Goal: Check status: Check status

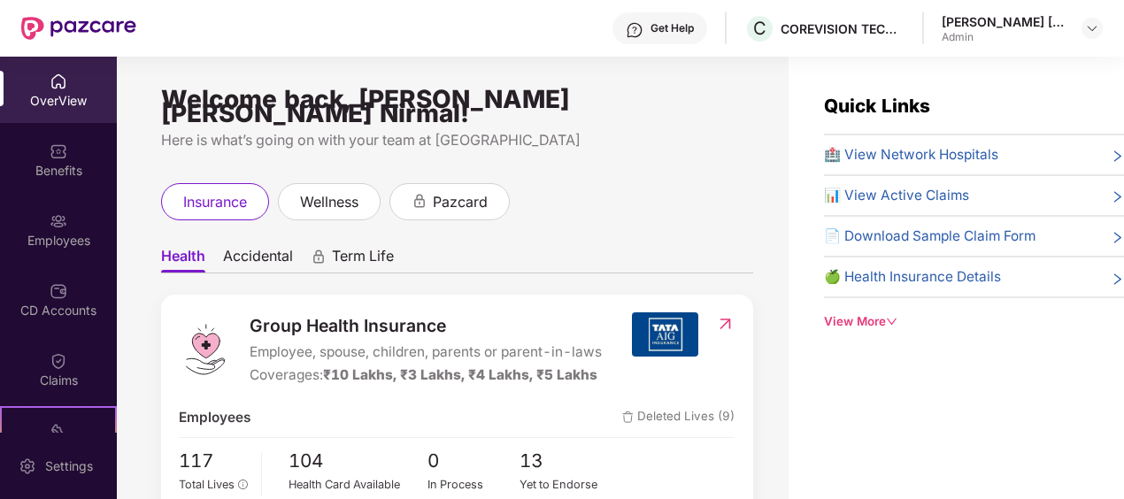
click at [1038, 69] on div "Quick Links 🏥 View Network Hospitals 📊 View Active Claims 📄 Download Sample Cla…" at bounding box center [955, 306] width 335 height 499
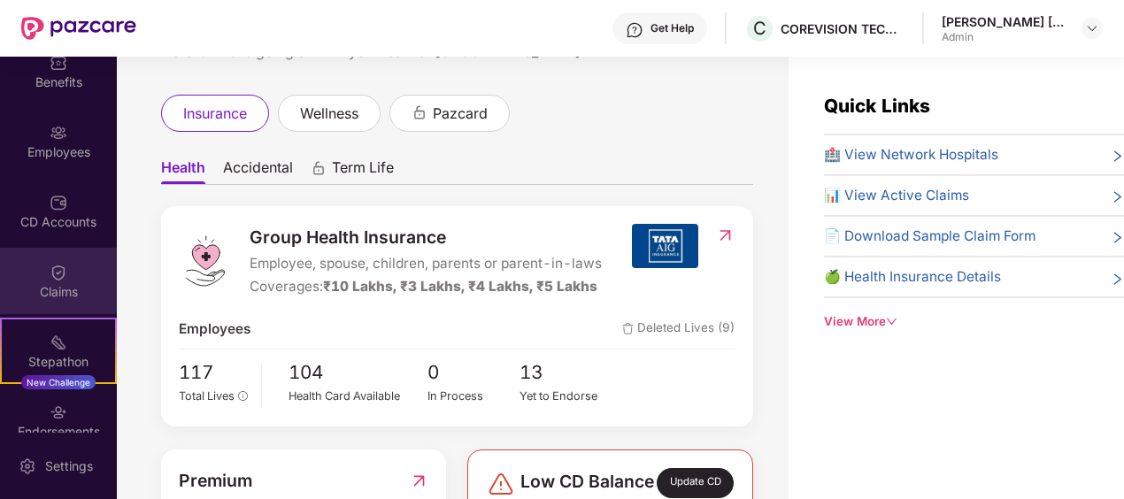
scroll to position [177, 0]
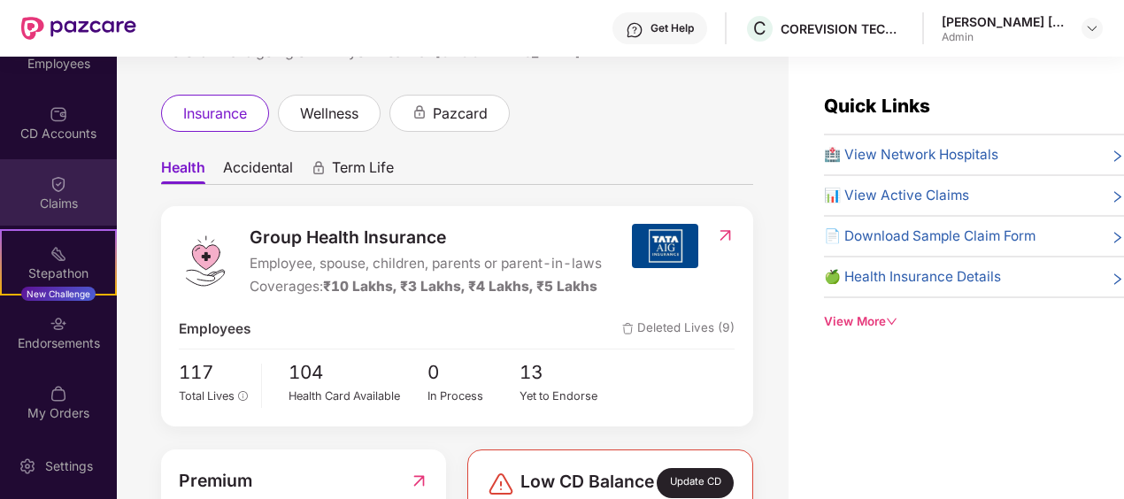
click at [60, 200] on div "Claims" at bounding box center [58, 204] width 117 height 18
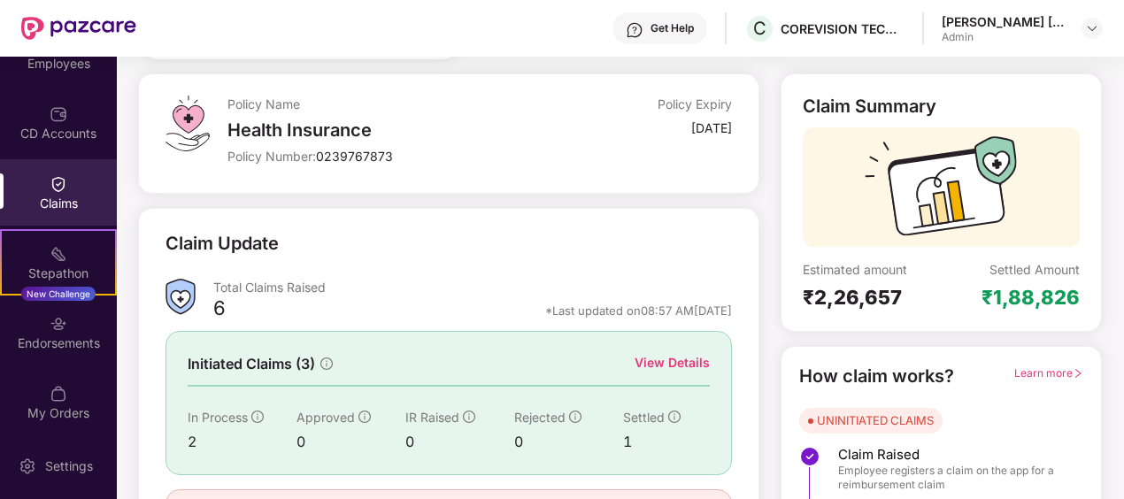
scroll to position [177, 0]
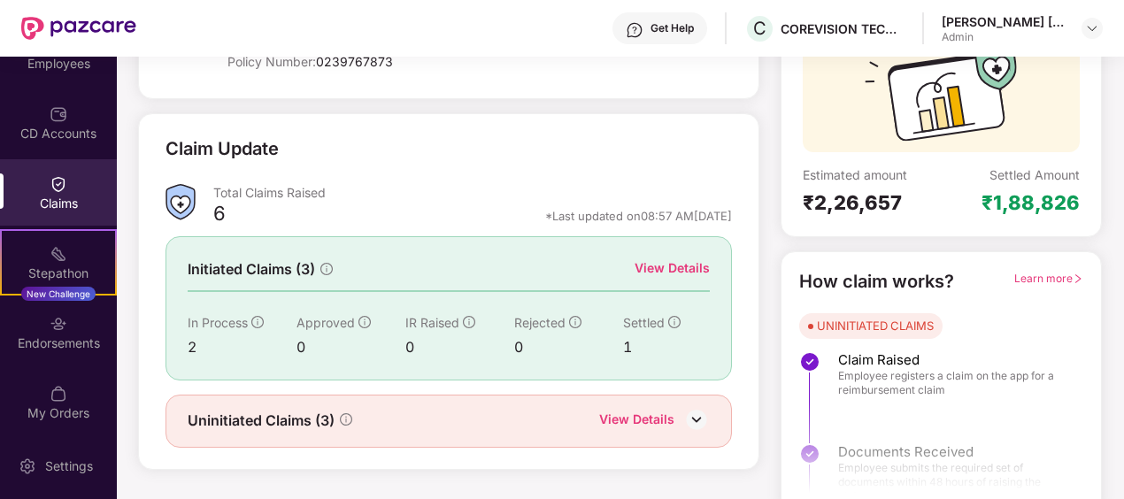
click at [671, 267] on div "View Details" at bounding box center [671, 267] width 75 height 19
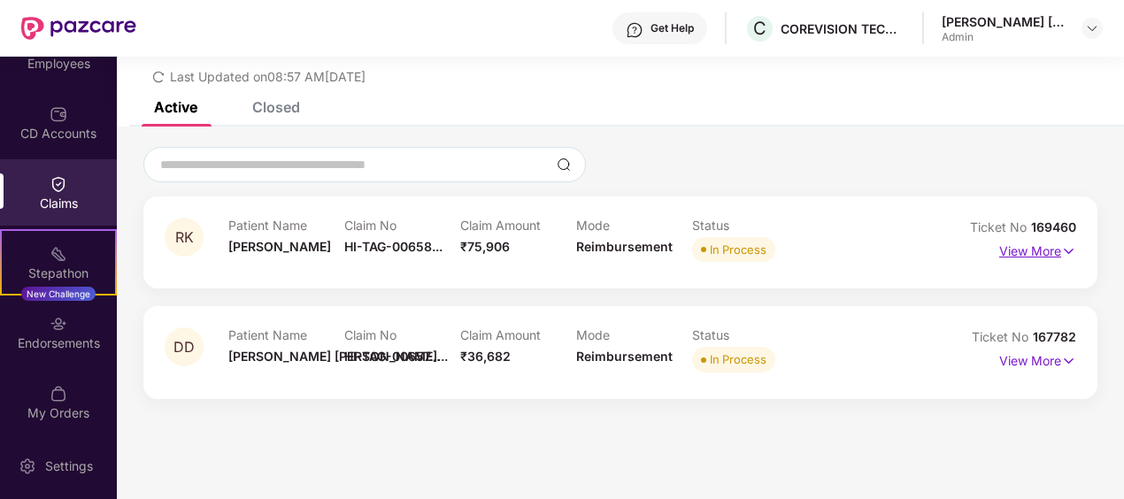
click at [1041, 258] on p "View More" at bounding box center [1037, 249] width 77 height 24
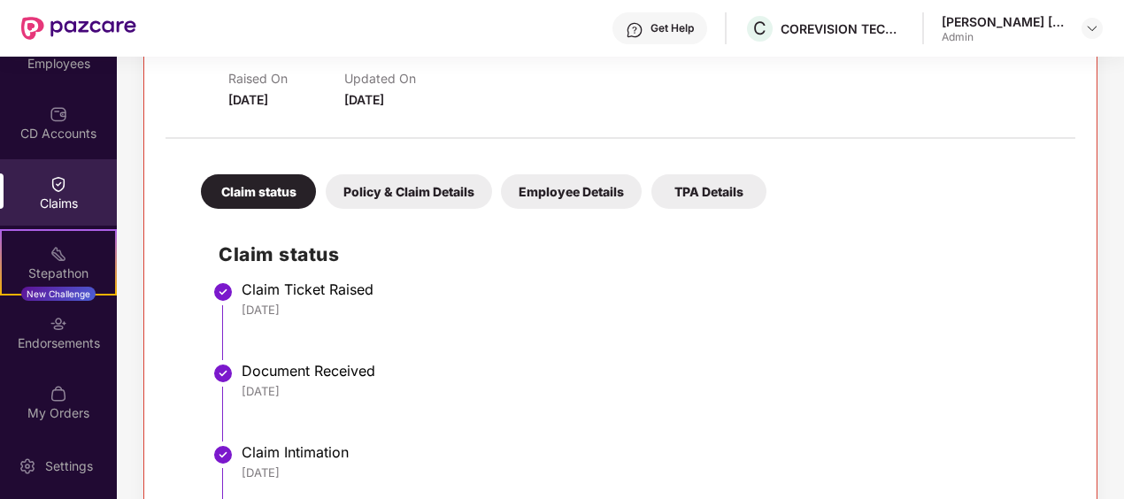
scroll to position [0, 0]
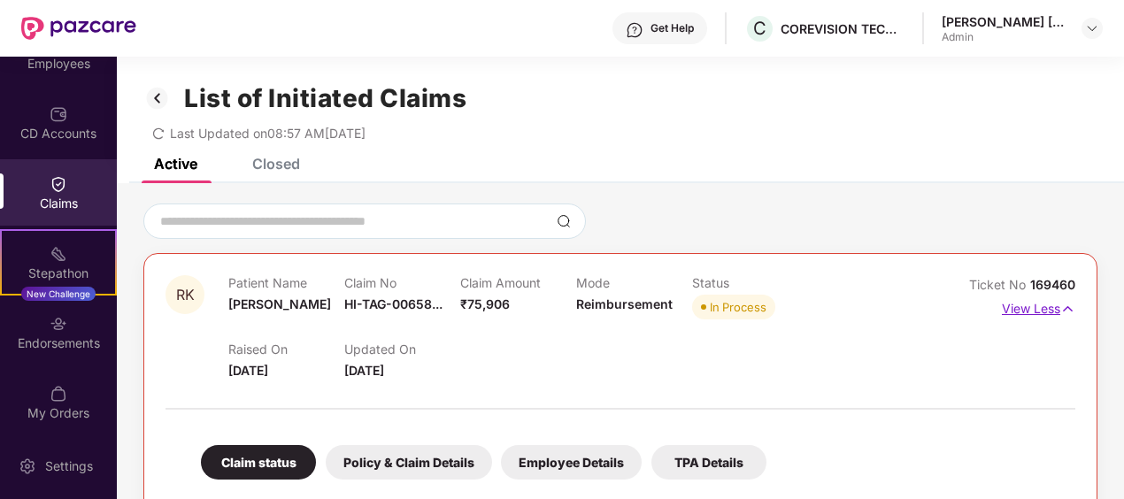
click at [1065, 308] on img at bounding box center [1067, 308] width 15 height 19
click at [1017, 313] on p "View Less" at bounding box center [1037, 307] width 73 height 24
click at [1040, 306] on p "View Less" at bounding box center [1037, 307] width 73 height 24
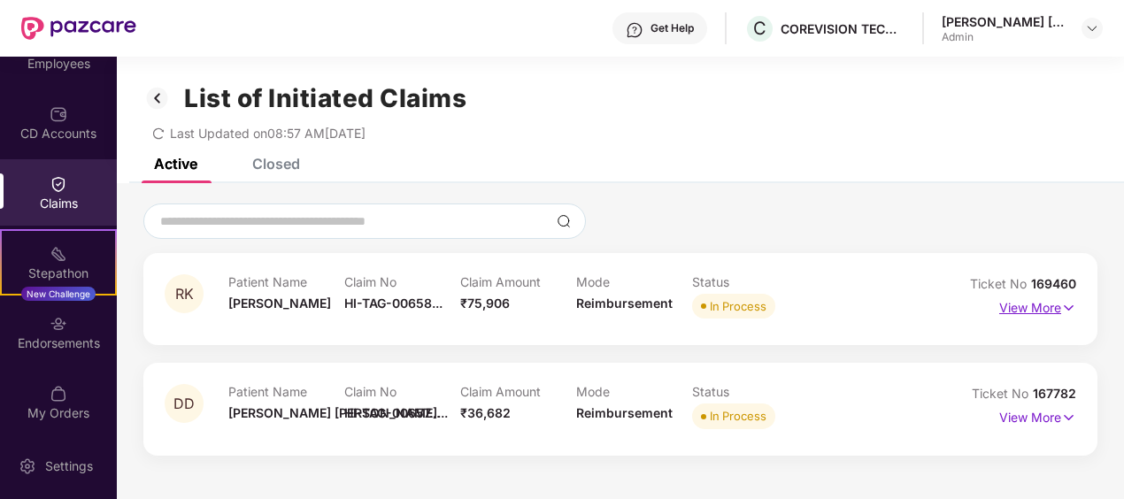
click at [1040, 306] on p "View More" at bounding box center [1037, 306] width 77 height 24
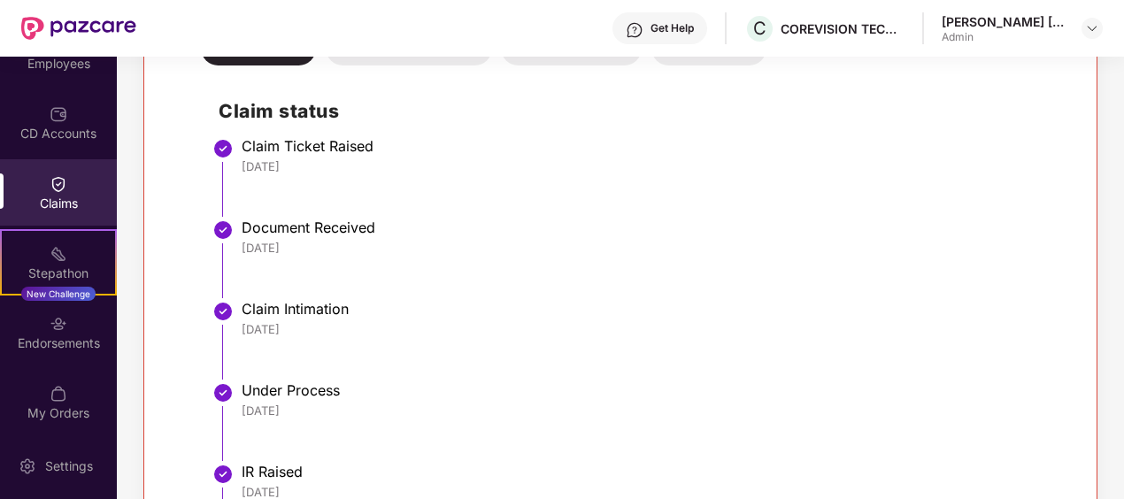
scroll to position [386, 0]
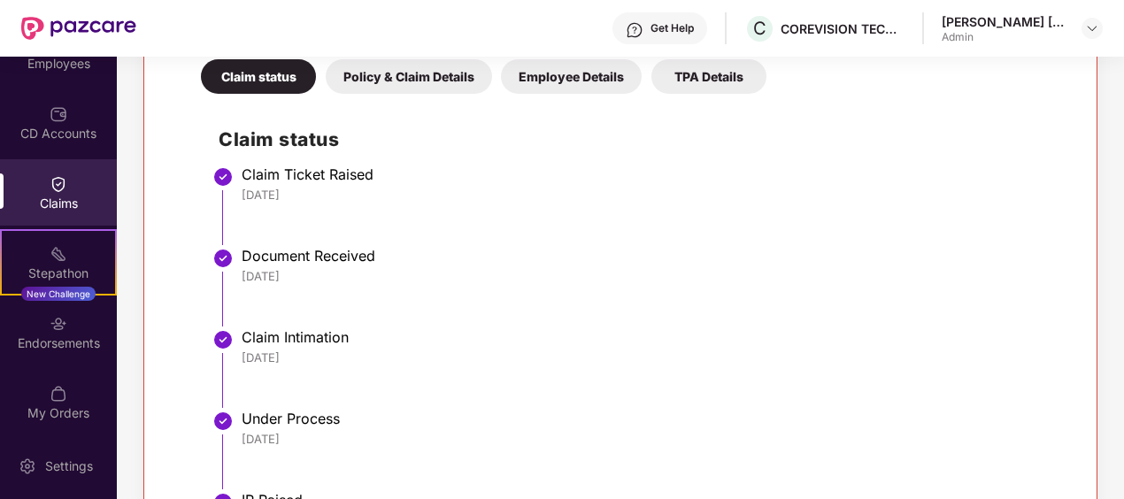
click at [414, 70] on div "Policy & Claim Details" at bounding box center [409, 76] width 166 height 35
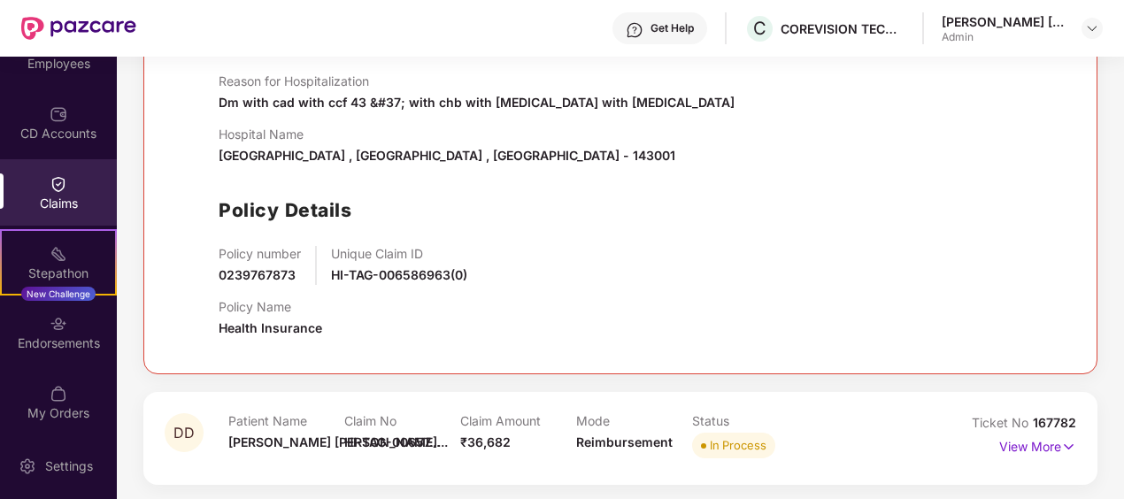
scroll to position [648, 0]
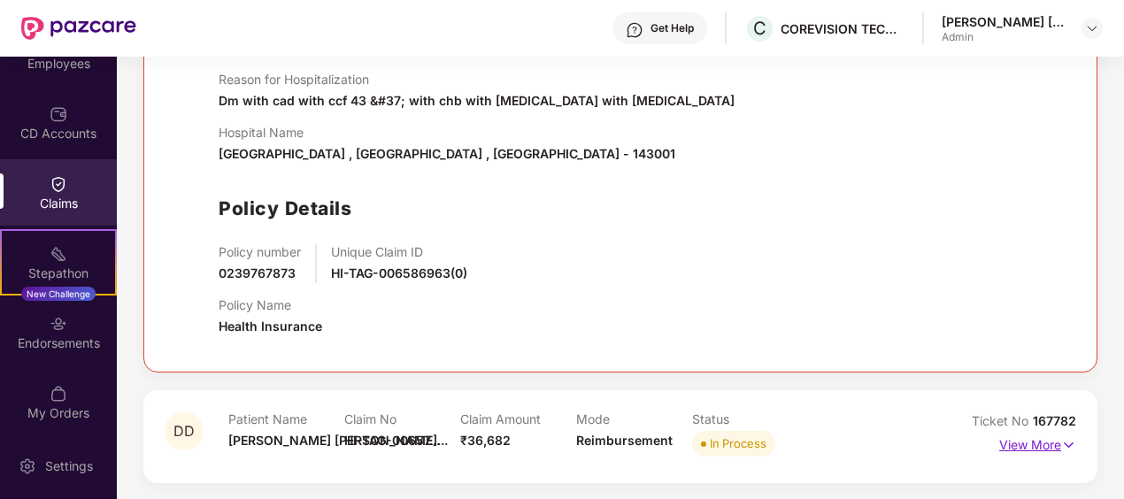
click at [1025, 449] on p "View More" at bounding box center [1037, 443] width 77 height 24
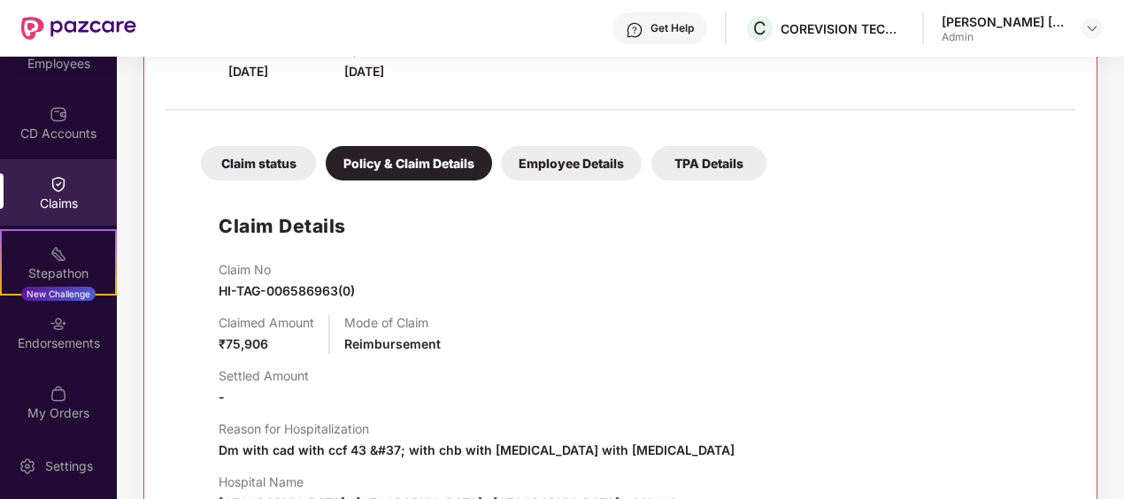
scroll to position [295, 0]
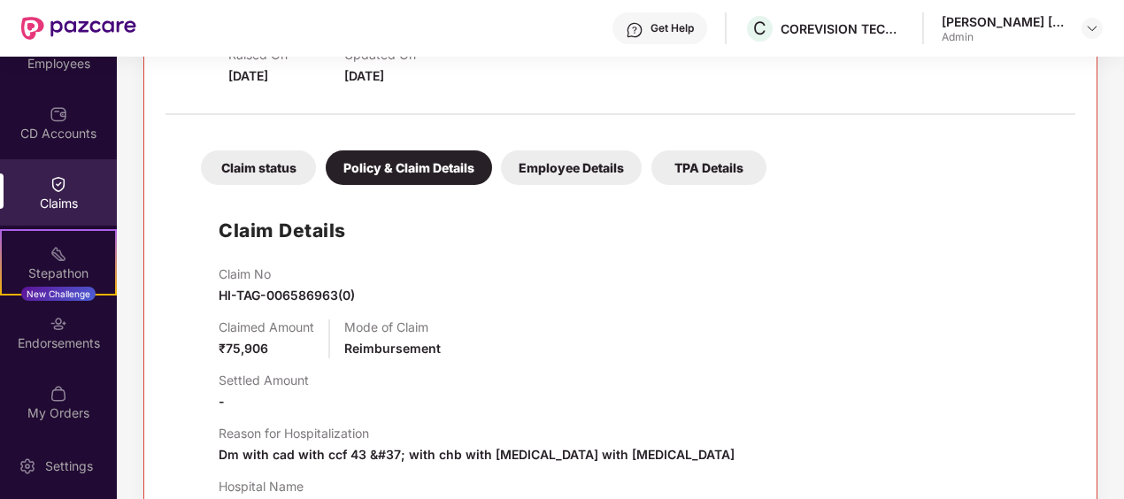
click at [569, 172] on div "Employee Details" at bounding box center [571, 167] width 141 height 35
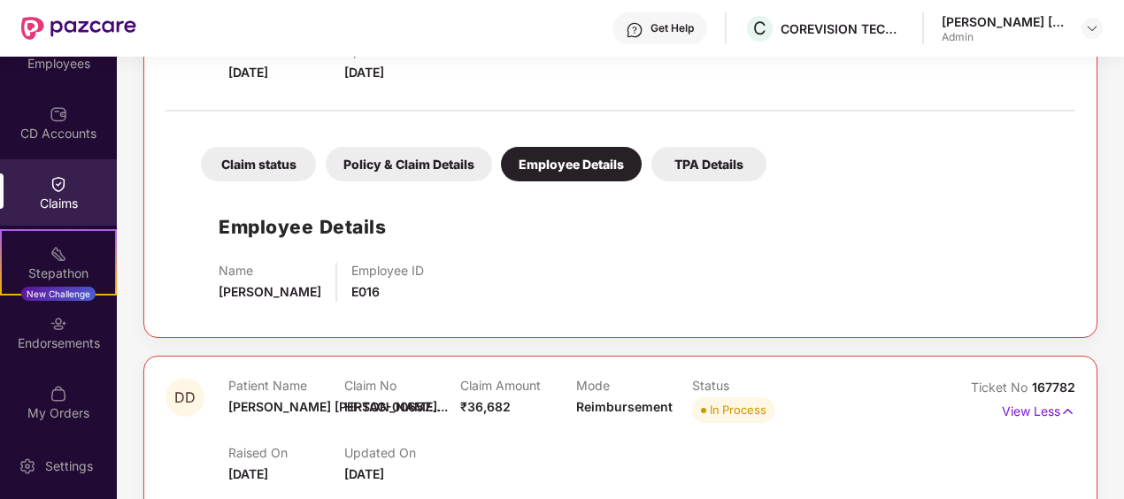
scroll to position [118, 0]
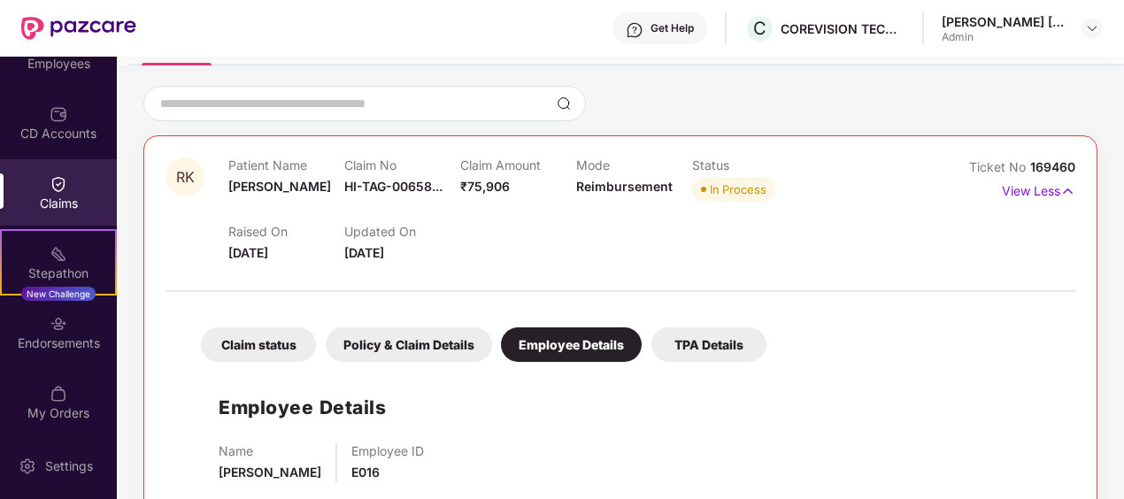
click at [234, 345] on div "Claim status" at bounding box center [258, 344] width 115 height 35
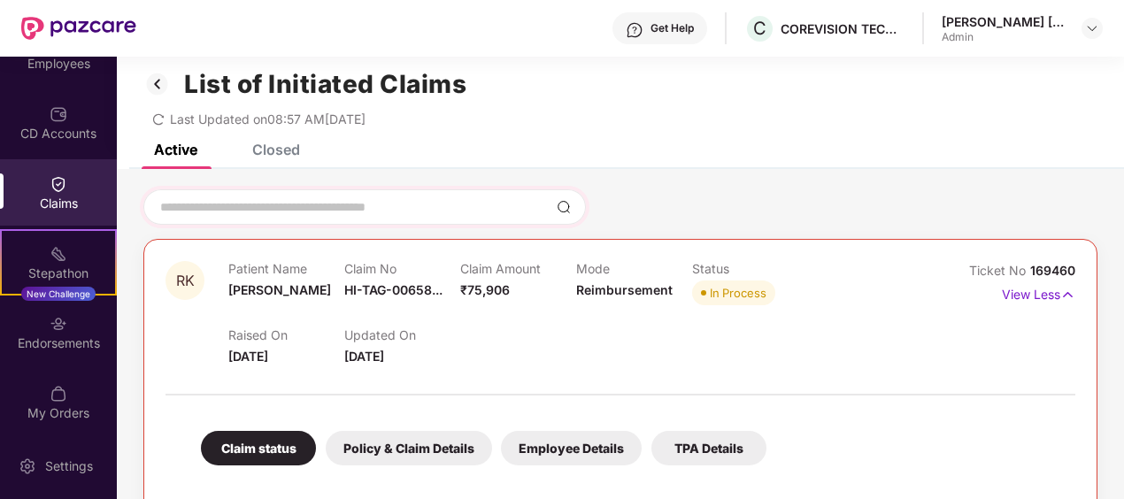
scroll to position [0, 0]
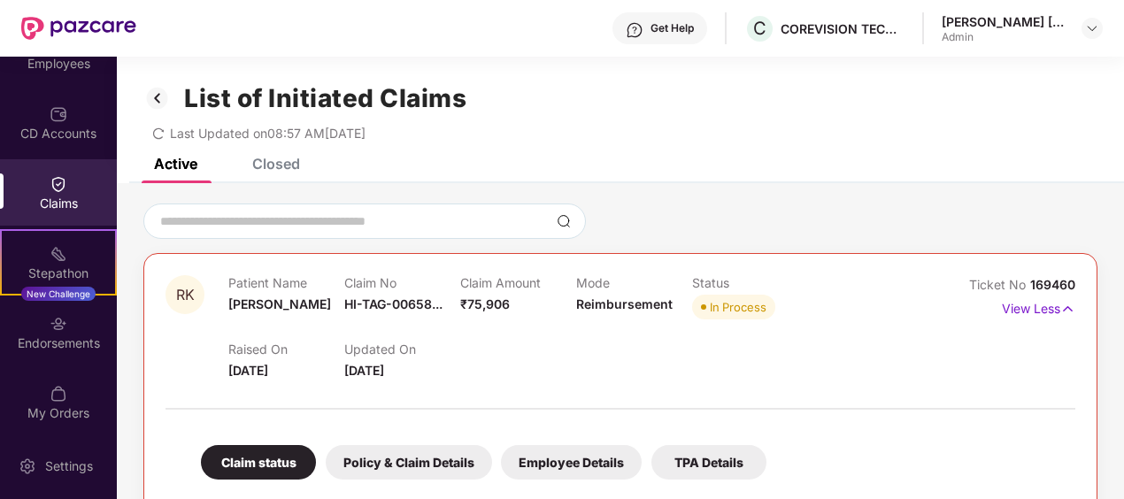
click at [51, 179] on img at bounding box center [59, 184] width 18 height 18
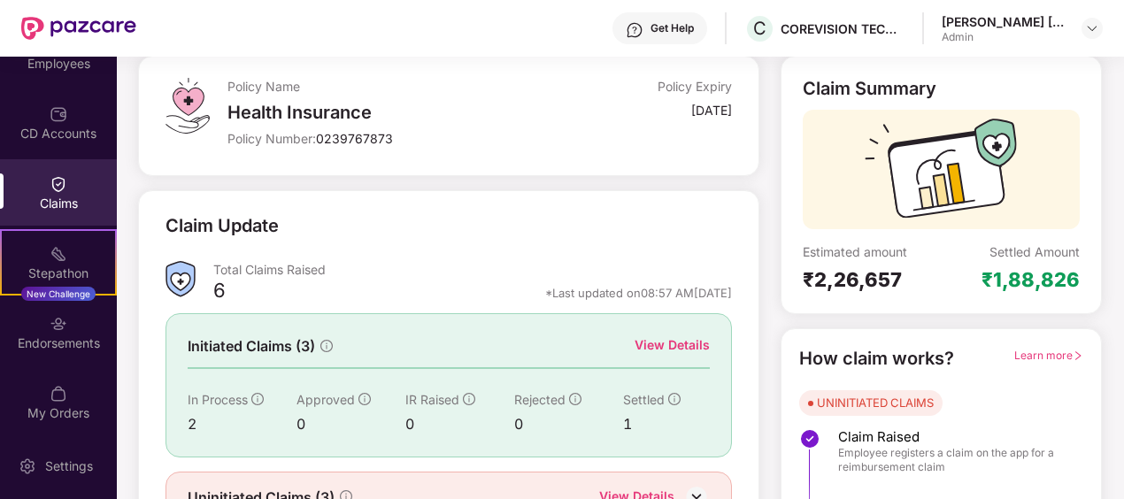
scroll to position [193, 0]
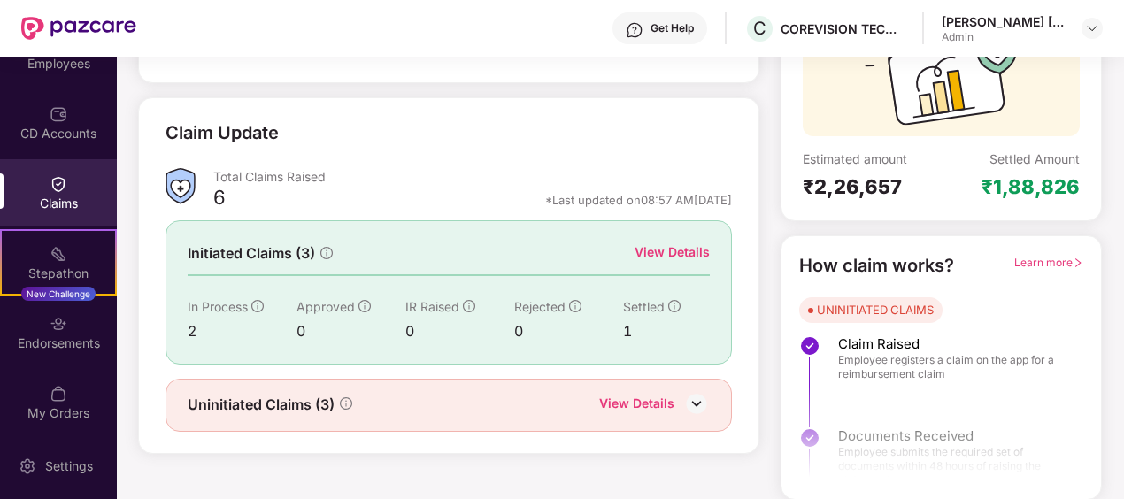
click at [642, 402] on div "View Details" at bounding box center [636, 405] width 75 height 23
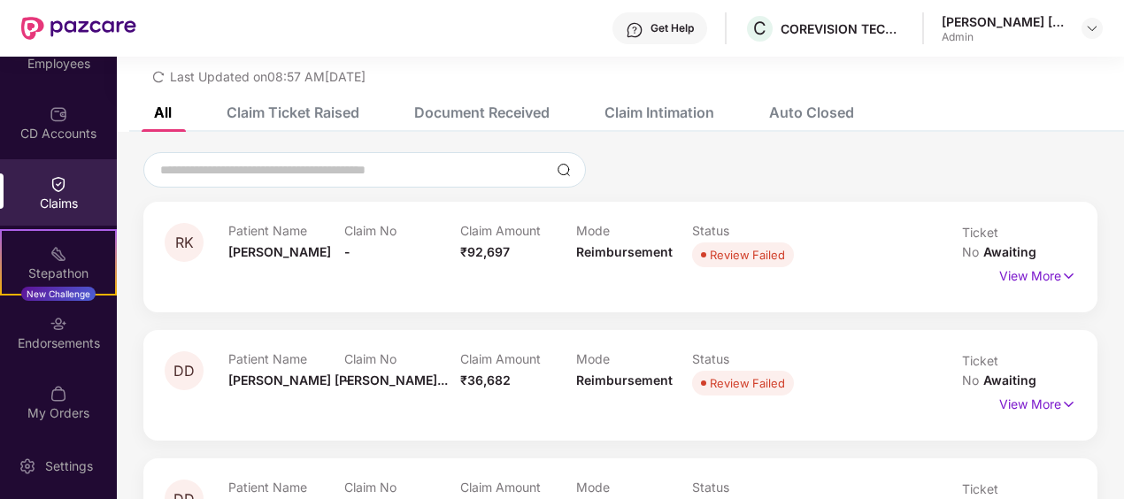
scroll to position [89, 0]
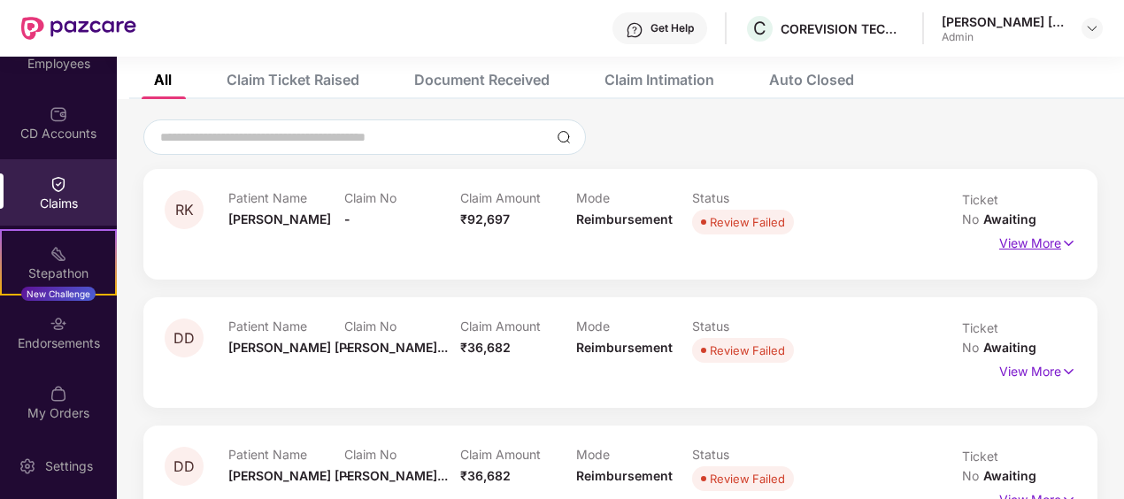
click at [1012, 229] on p "View More" at bounding box center [1037, 241] width 77 height 24
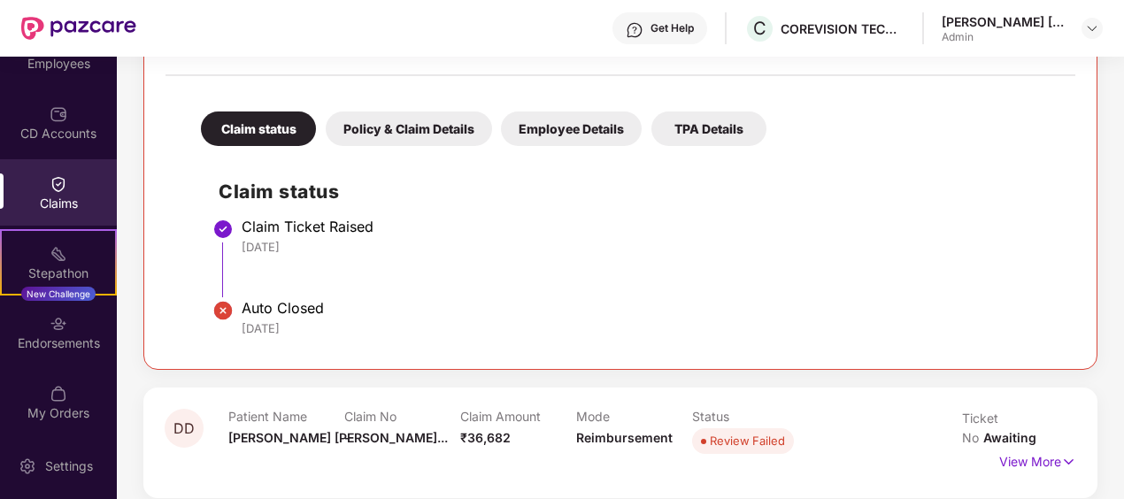
scroll to position [355, 0]
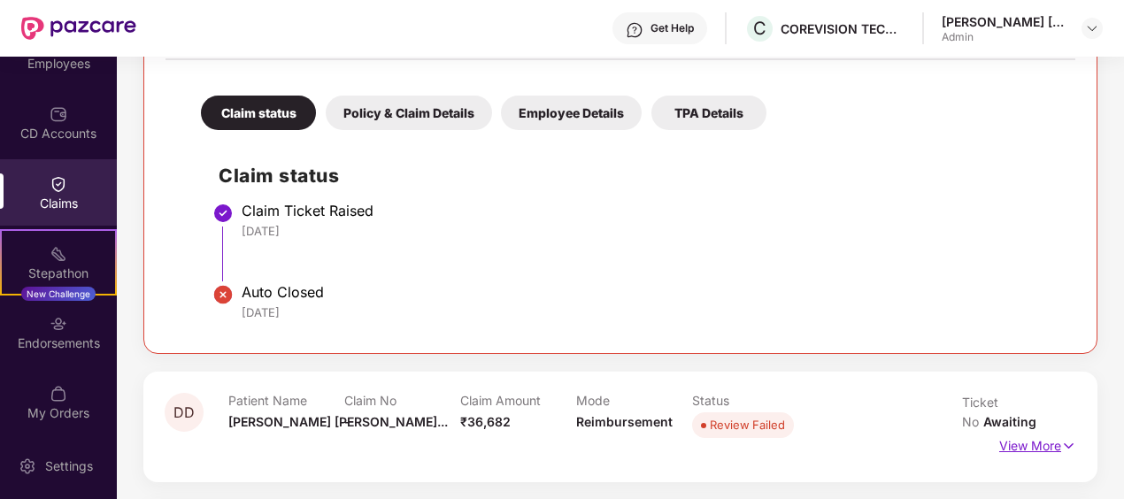
click at [1055, 432] on p "View More" at bounding box center [1037, 444] width 77 height 24
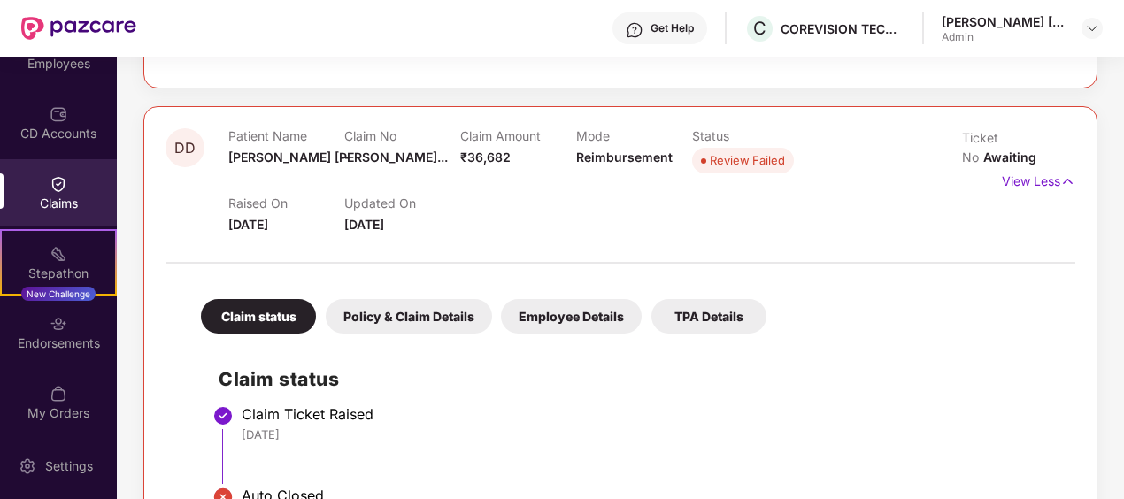
scroll to position [0, 0]
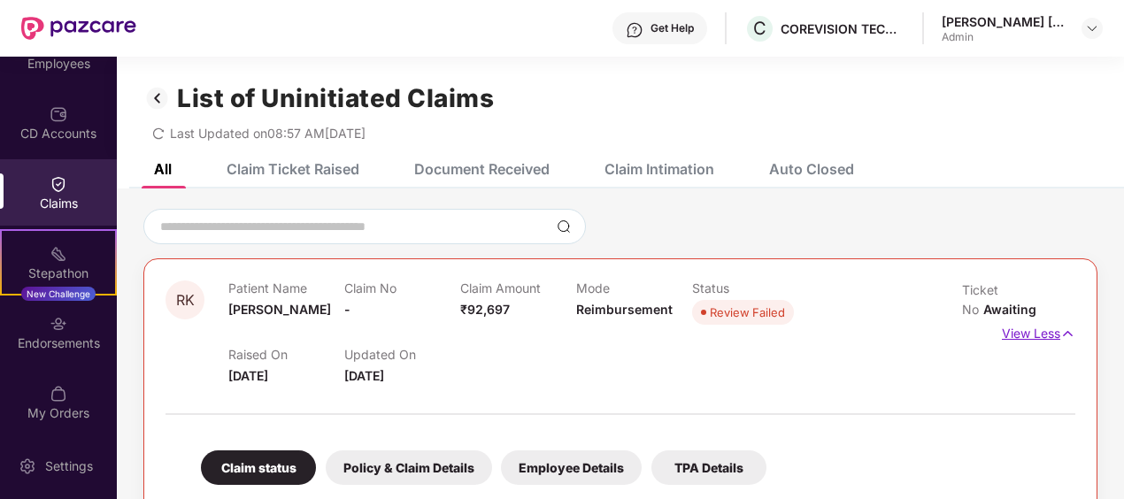
click at [1047, 319] on p "View Less" at bounding box center [1037, 331] width 73 height 24
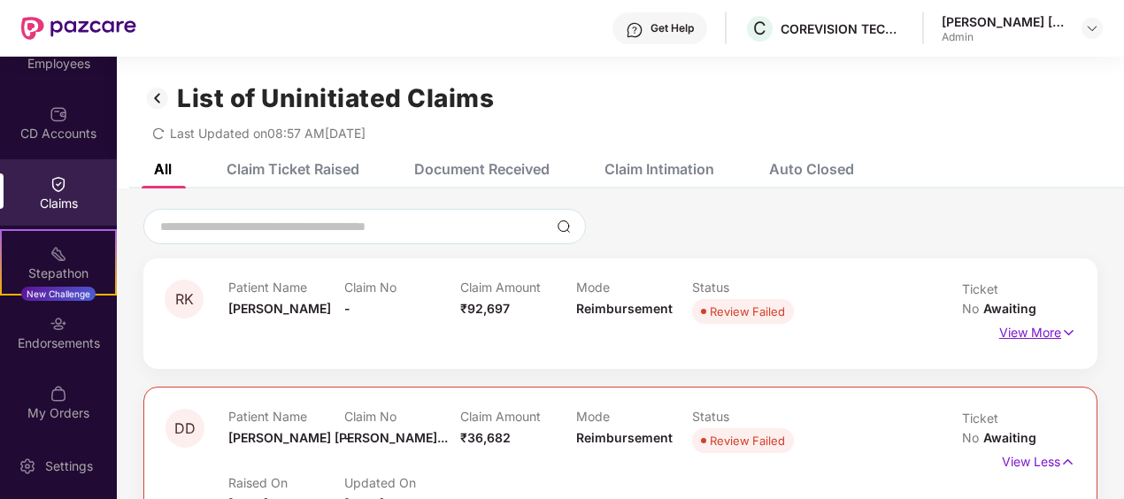
click at [1047, 320] on p "View More" at bounding box center [1037, 330] width 77 height 24
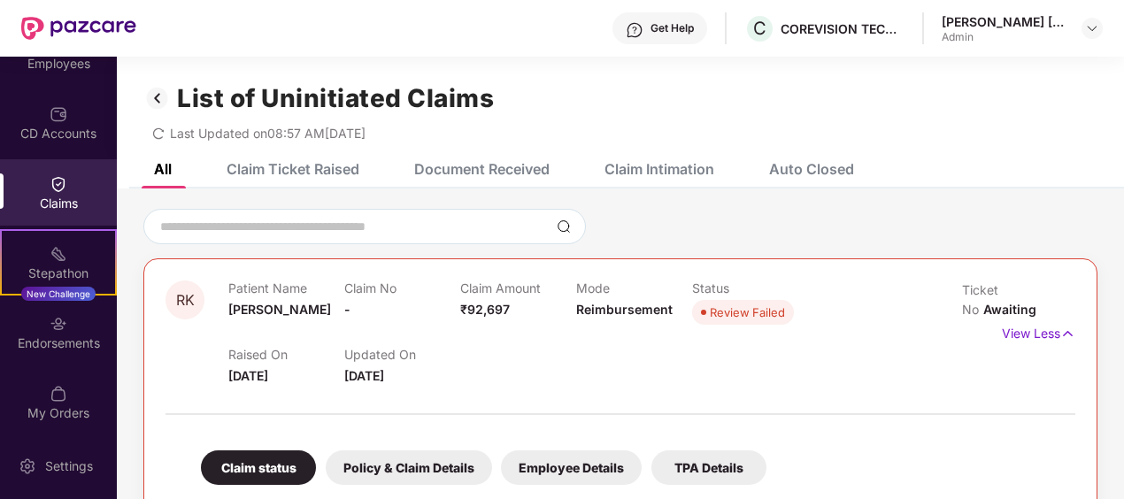
click at [361, 169] on div "All Claim Ticket Raised Document Received Claim Intimation Auto Closed" at bounding box center [490, 169] width 726 height 39
click at [304, 165] on div "Claim Ticket Raised" at bounding box center [292, 169] width 133 height 18
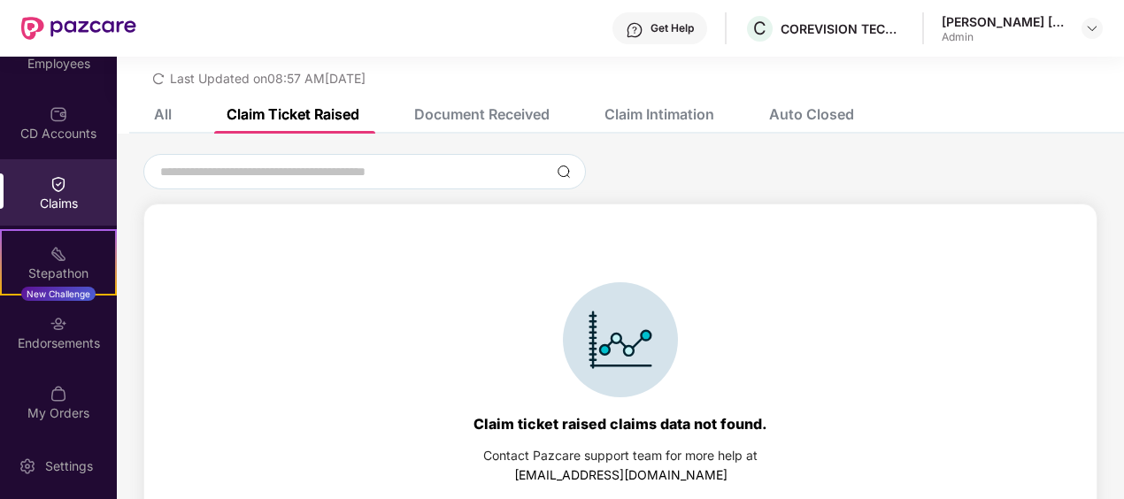
scroll to position [81, 0]
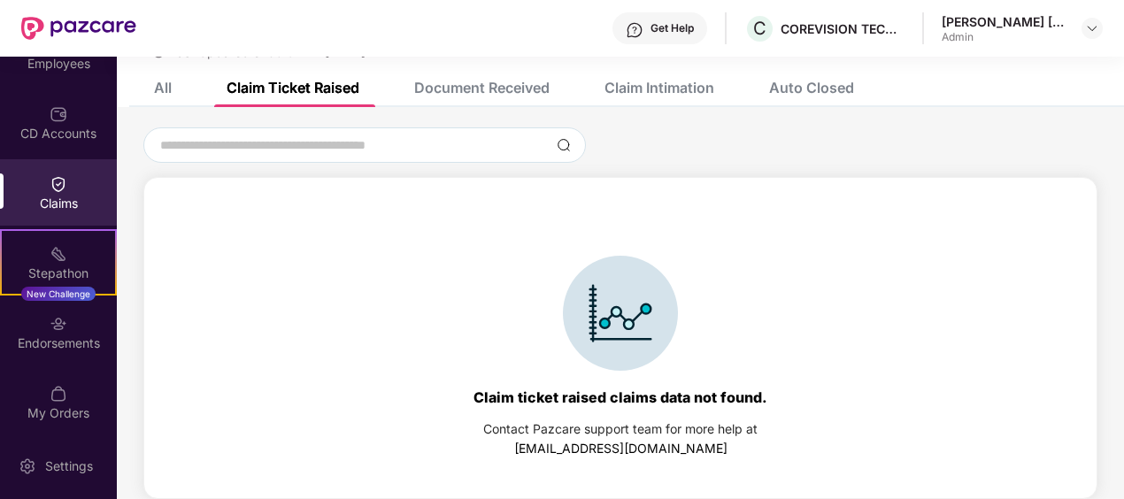
click at [451, 85] on div "Document Received" at bounding box center [481, 88] width 135 height 18
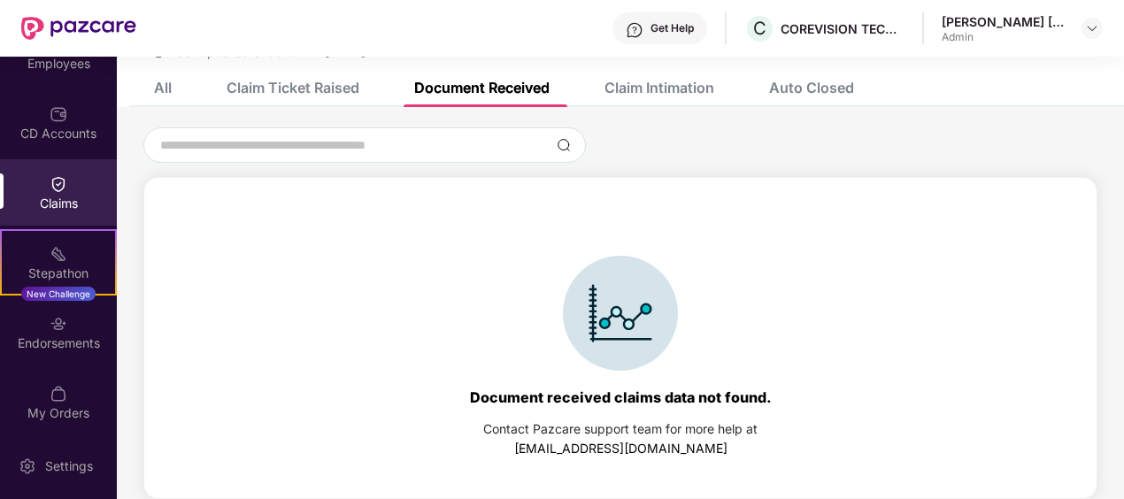
click at [685, 76] on div "Claim Intimation" at bounding box center [646, 87] width 136 height 39
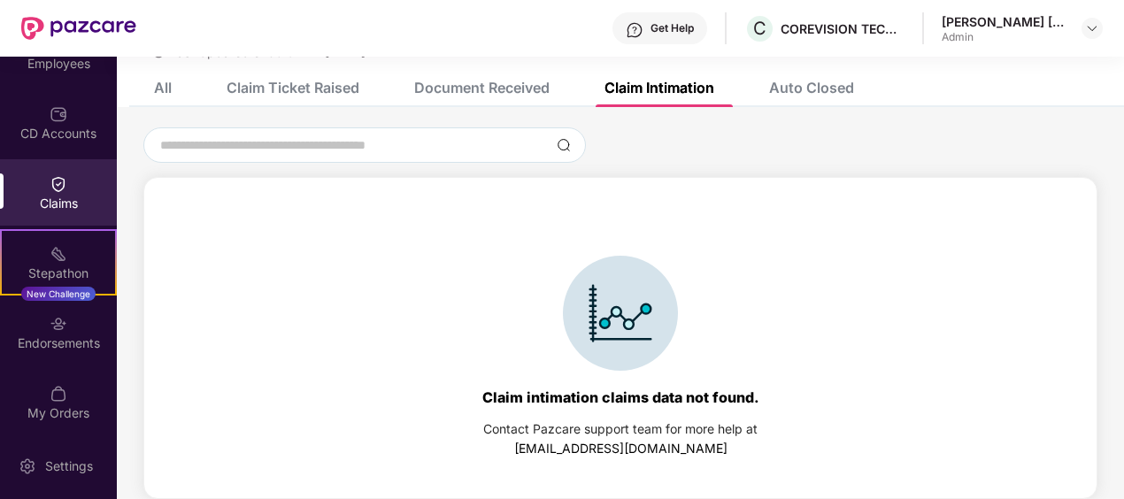
click at [803, 85] on div "Auto Closed" at bounding box center [811, 88] width 85 height 18
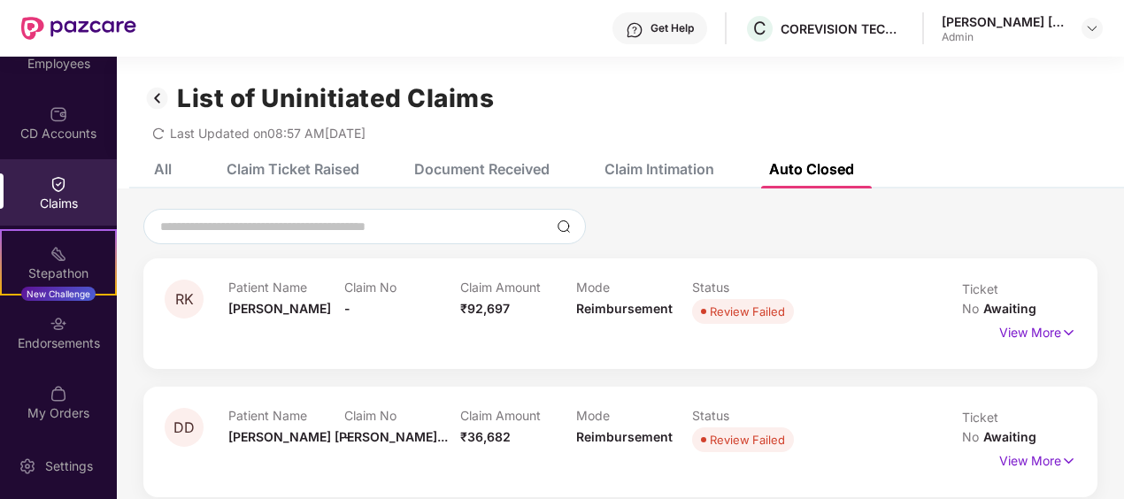
scroll to position [0, 0]
click at [163, 165] on div "All" at bounding box center [163, 169] width 18 height 18
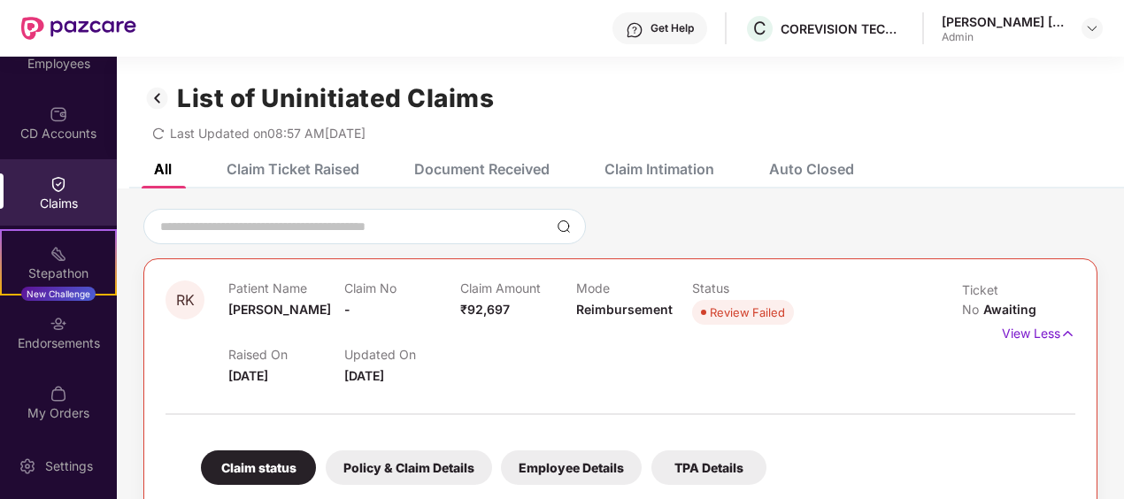
click at [329, 165] on div "Claim Ticket Raised" at bounding box center [292, 169] width 133 height 18
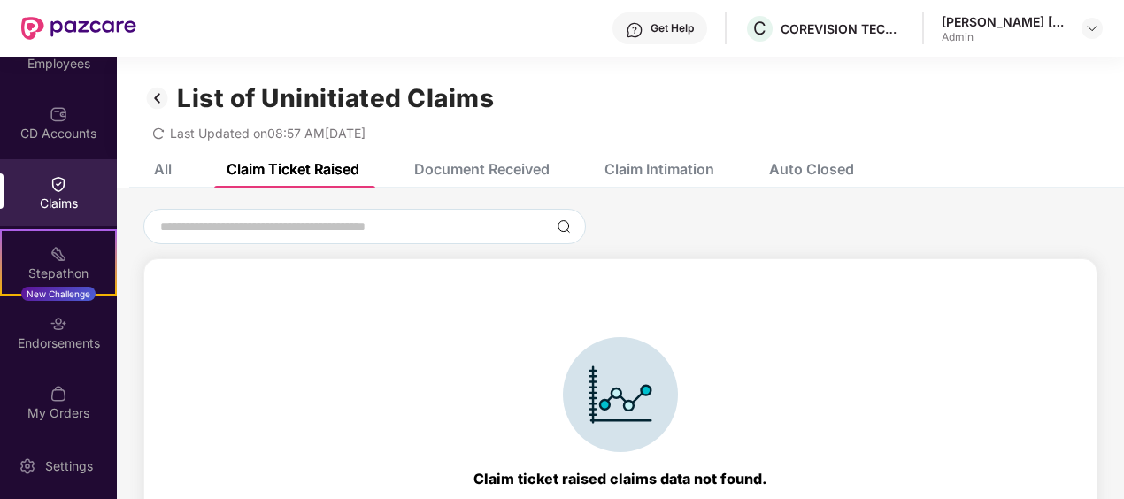
click at [159, 96] on img at bounding box center [157, 98] width 28 height 30
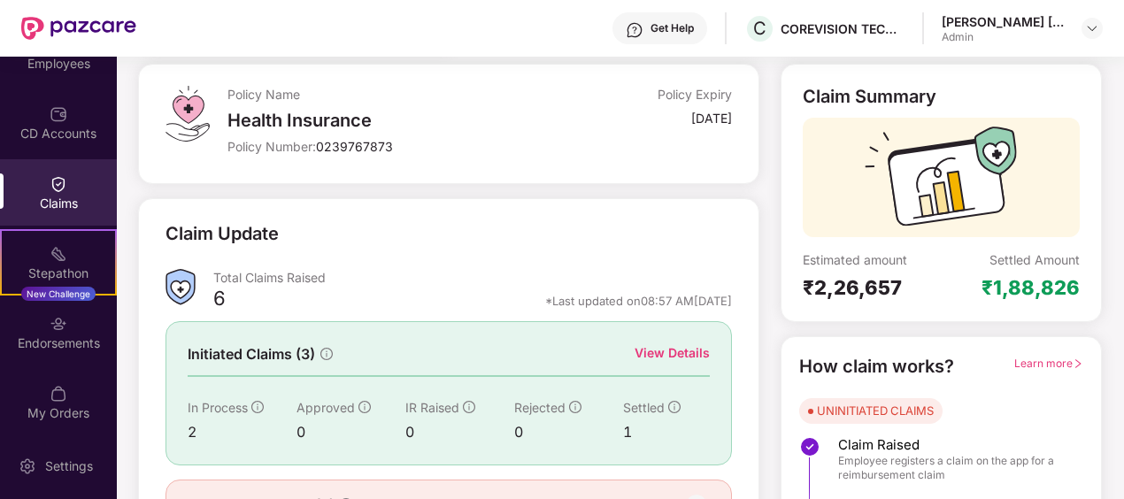
scroll to position [193, 0]
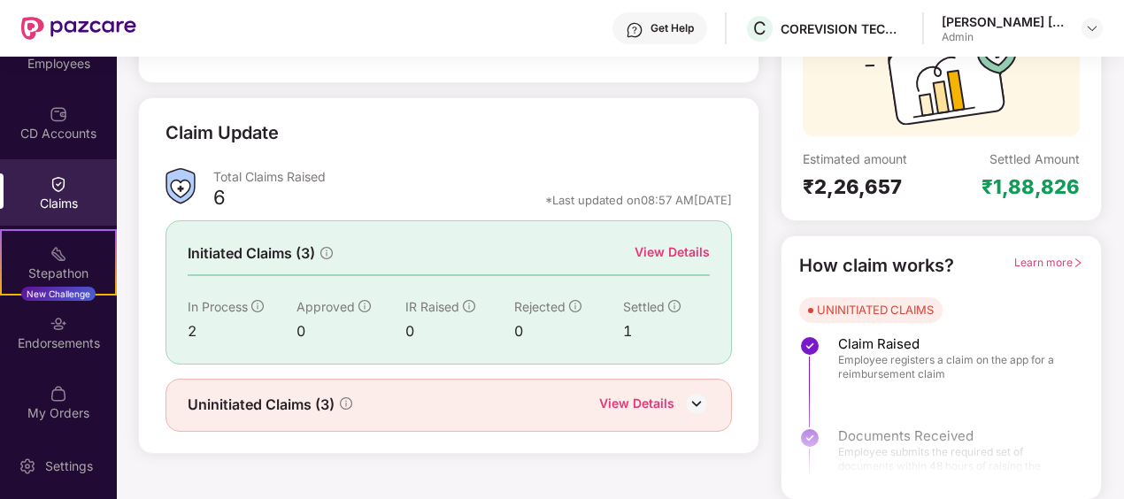
click at [637, 404] on div "View Details" at bounding box center [636, 405] width 75 height 23
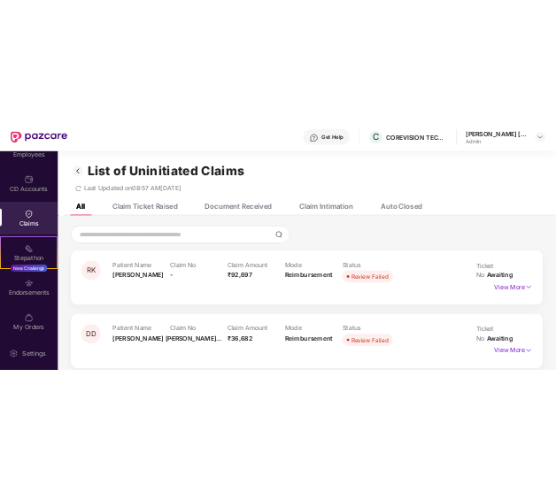
scroll to position [0, 0]
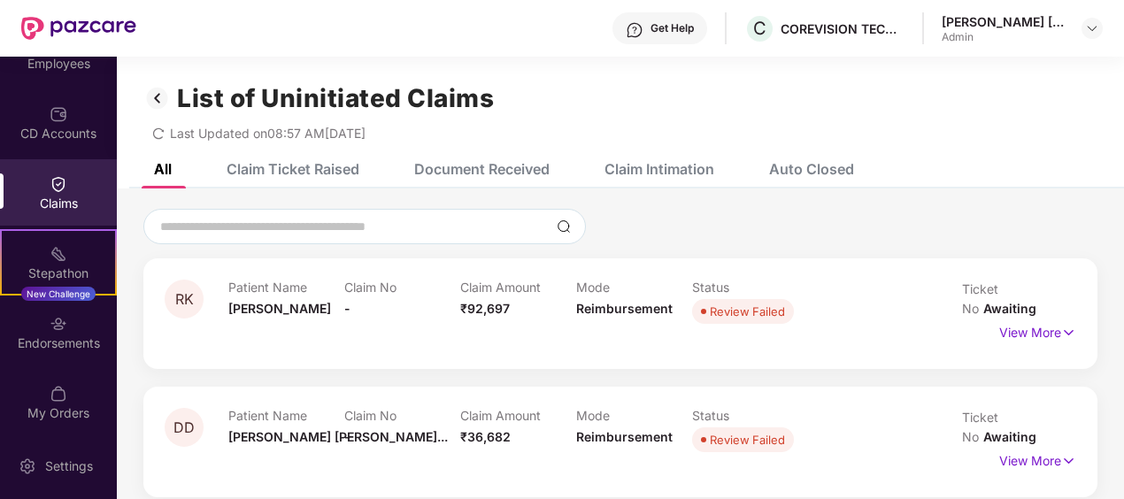
click at [288, 161] on div "Claim Ticket Raised" at bounding box center [292, 169] width 133 height 18
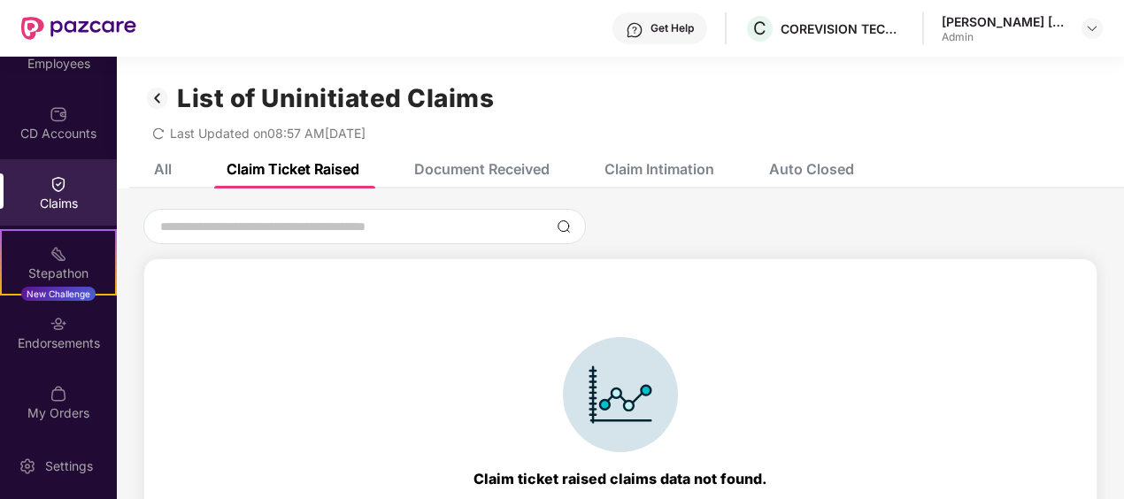
click at [457, 165] on div "Document Received" at bounding box center [481, 169] width 135 height 18
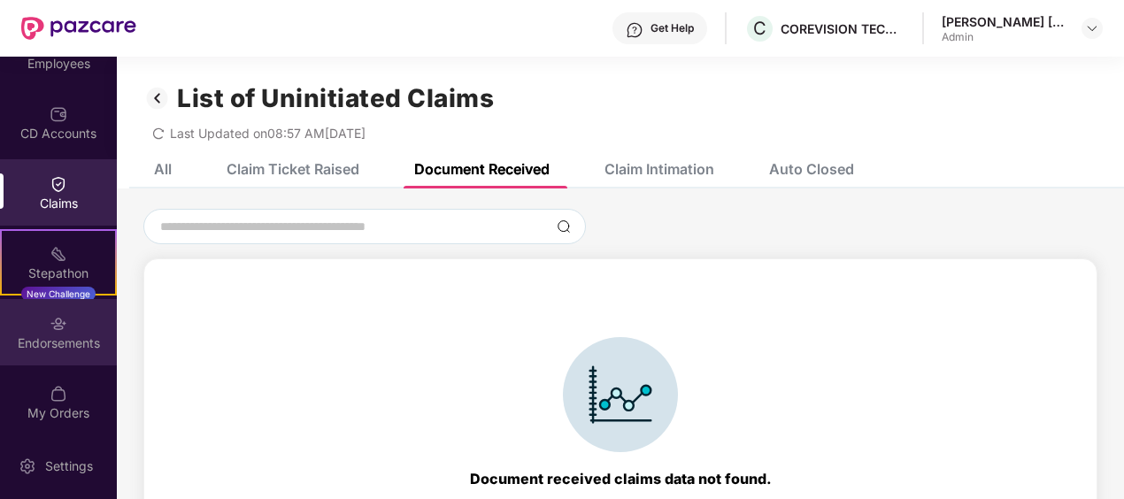
click at [36, 334] on div "Endorsements" at bounding box center [58, 343] width 117 height 18
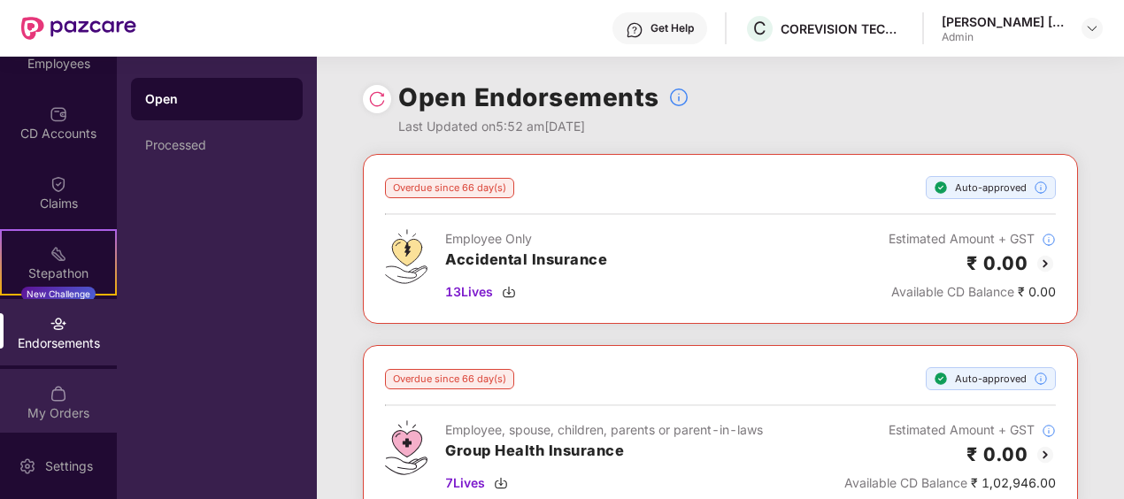
click at [0, 386] on html "Get Help C COREVISION TECHNOLOGY PRIVATE LIMITED [PERSON_NAME] [PERSON_NAME] Ni…" at bounding box center [562, 249] width 1124 height 499
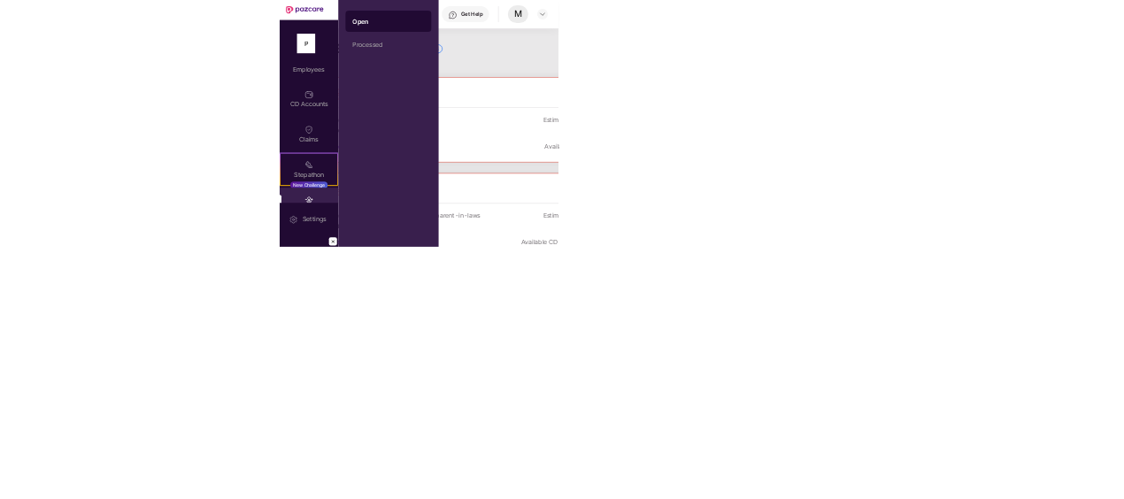
scroll to position [133, 0]
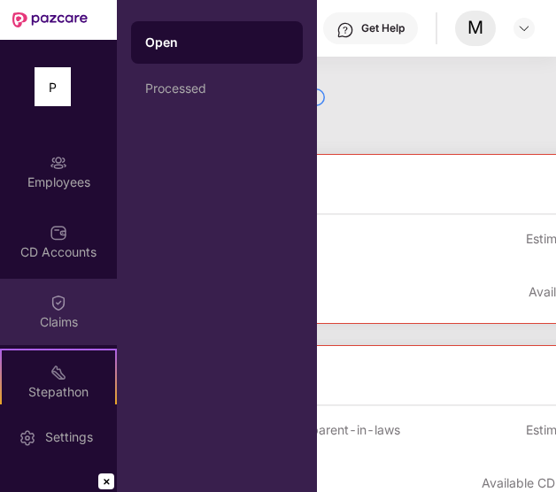
click at [74, 307] on div "Claims" at bounding box center [58, 312] width 117 height 66
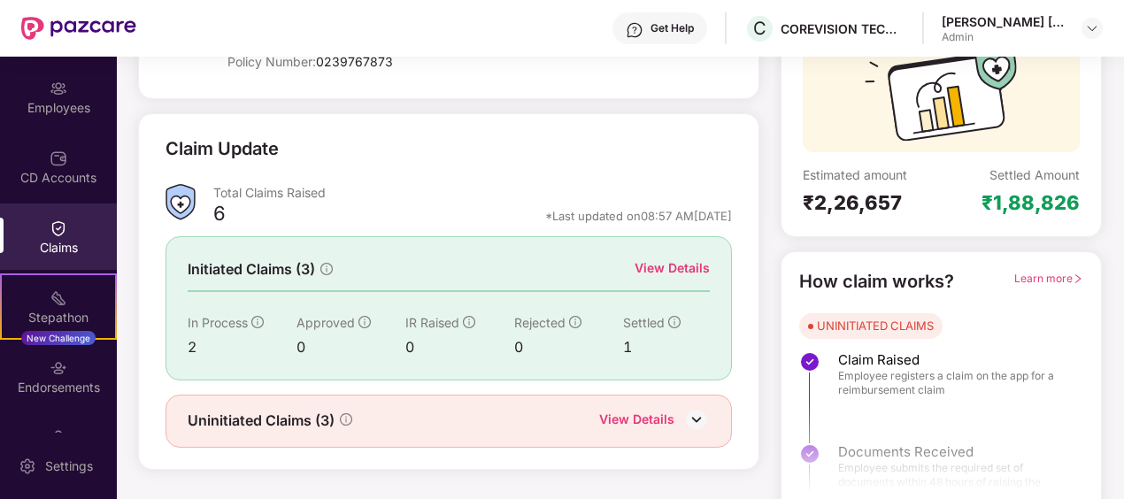
click at [665, 276] on div "View Details" at bounding box center [671, 267] width 75 height 19
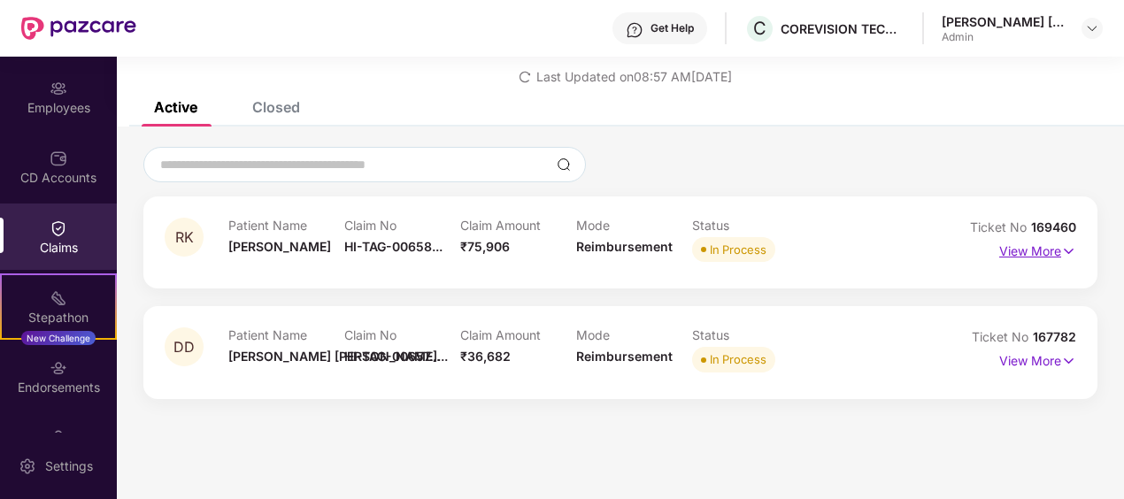
click at [1050, 249] on p "View More" at bounding box center [1037, 249] width 77 height 24
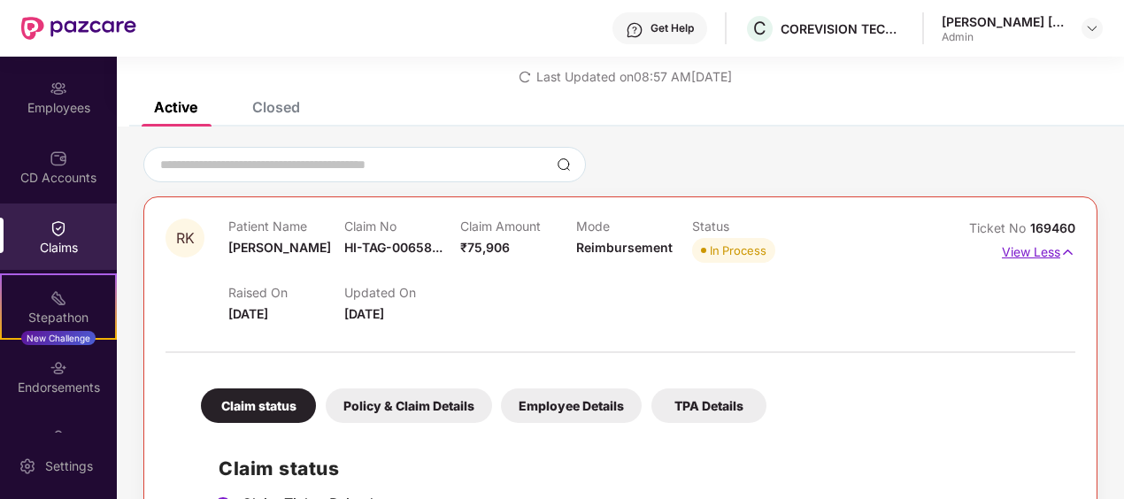
click at [1038, 249] on p "View Less" at bounding box center [1037, 250] width 73 height 24
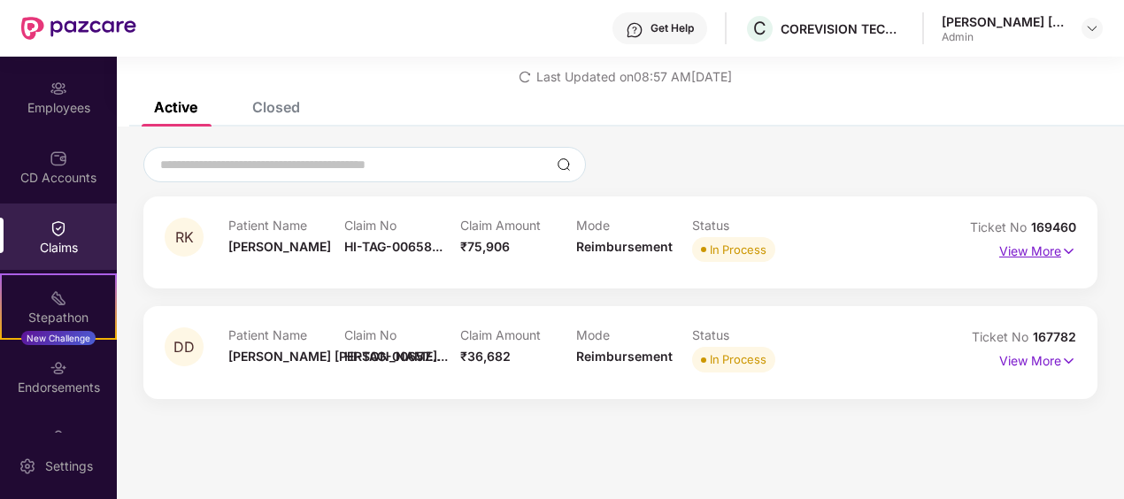
click at [1038, 249] on p "View More" at bounding box center [1037, 249] width 77 height 24
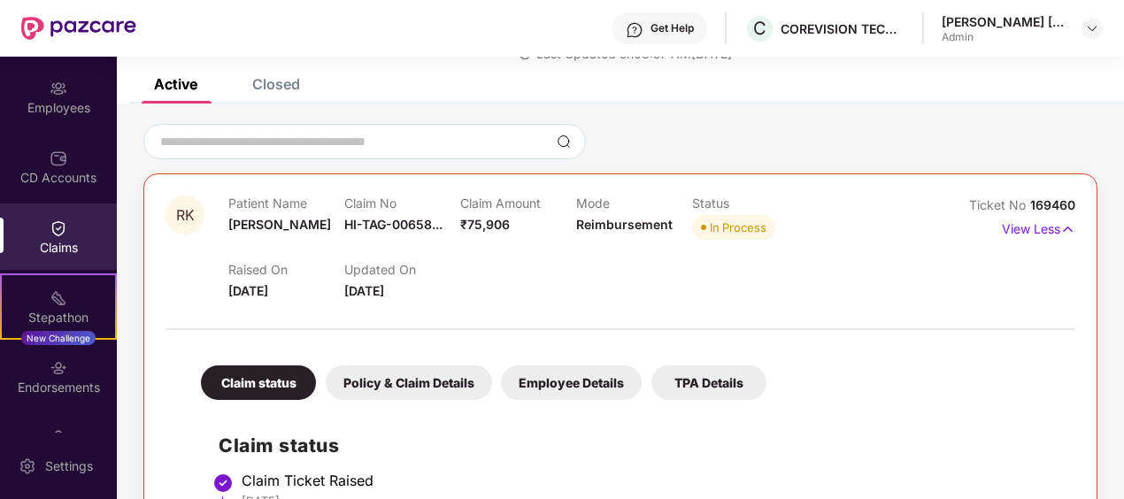
scroll to position [32, 0]
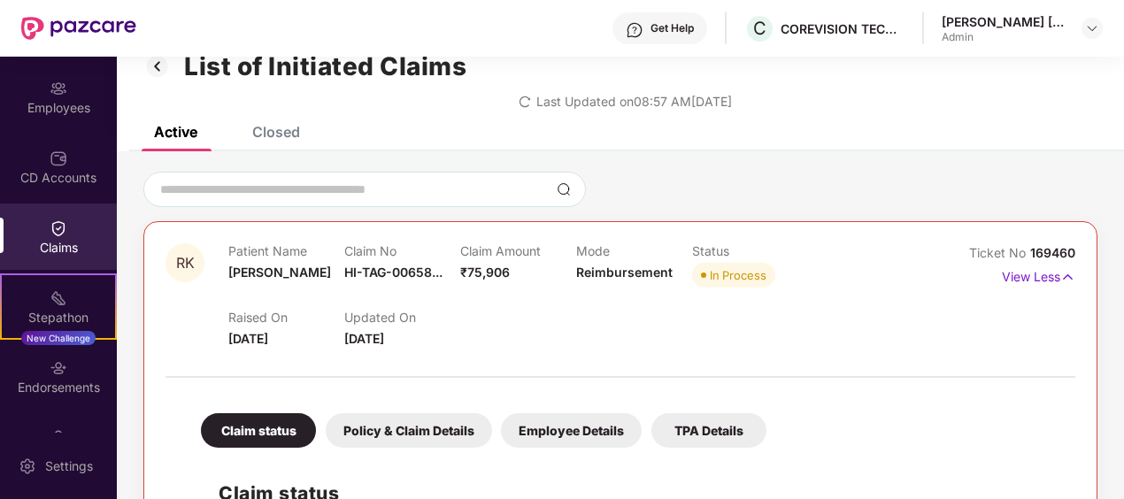
click at [264, 136] on div "Closed" at bounding box center [276, 132] width 48 height 18
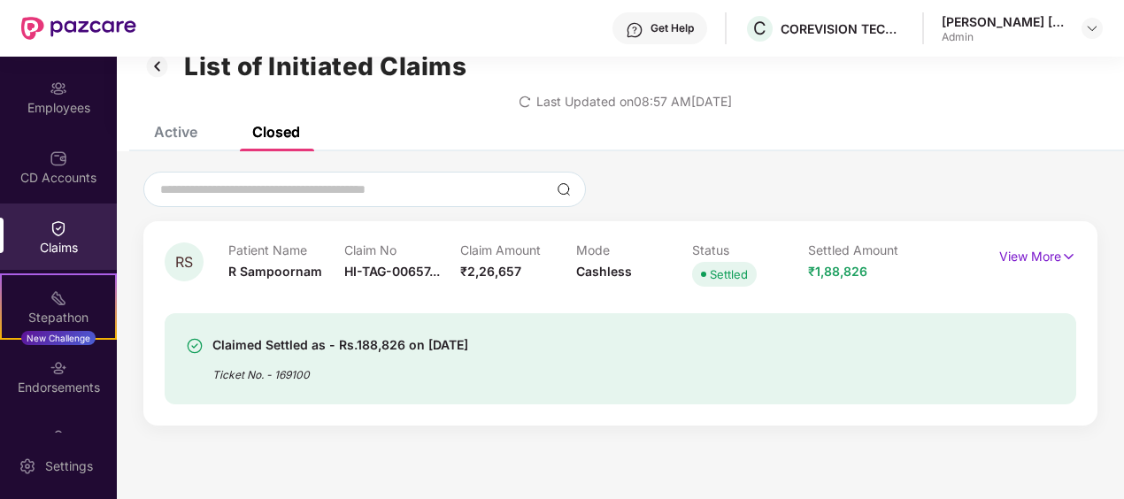
click at [184, 137] on div "Active" at bounding box center [175, 132] width 43 height 18
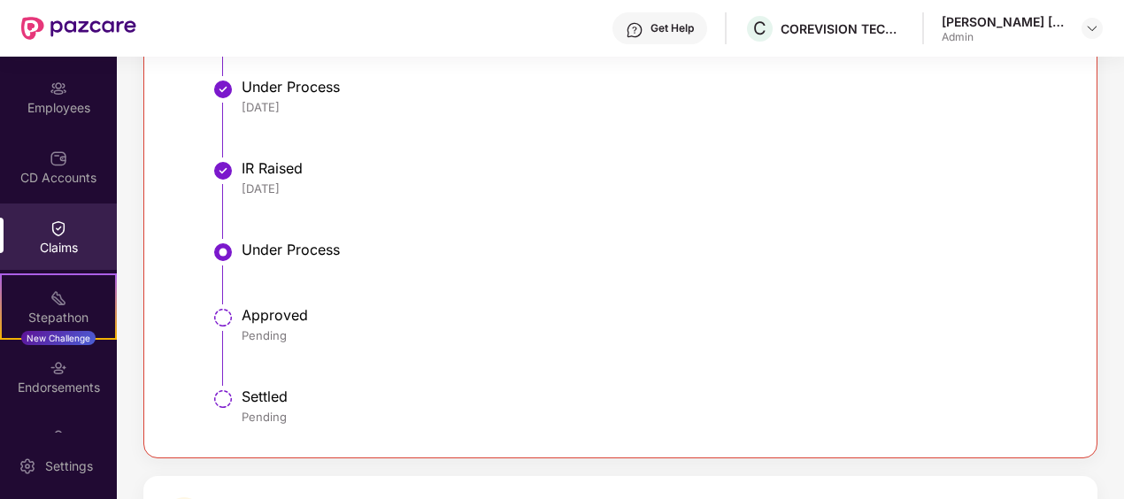
scroll to position [1536, 0]
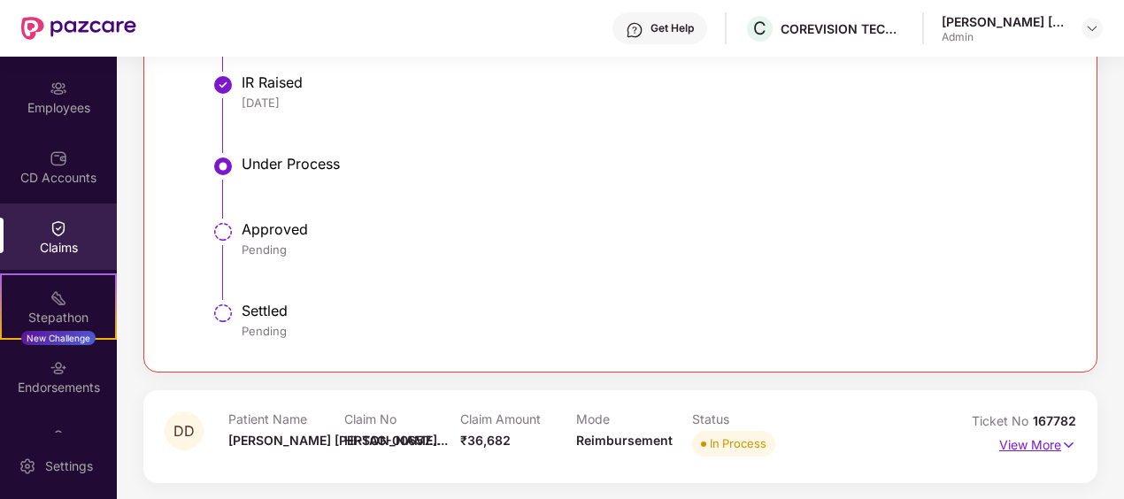
click at [1028, 446] on p "View More" at bounding box center [1037, 443] width 77 height 24
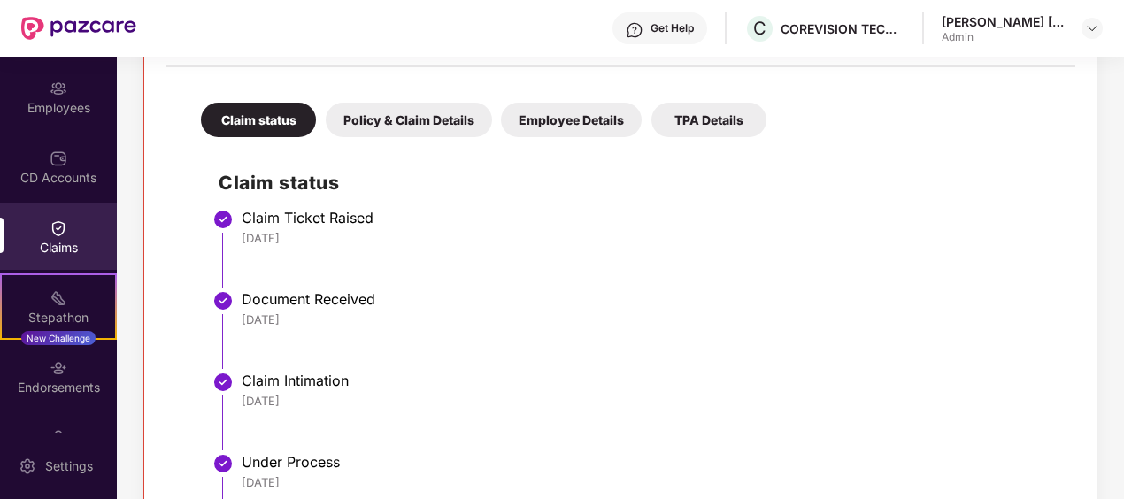
scroll to position [1746, 0]
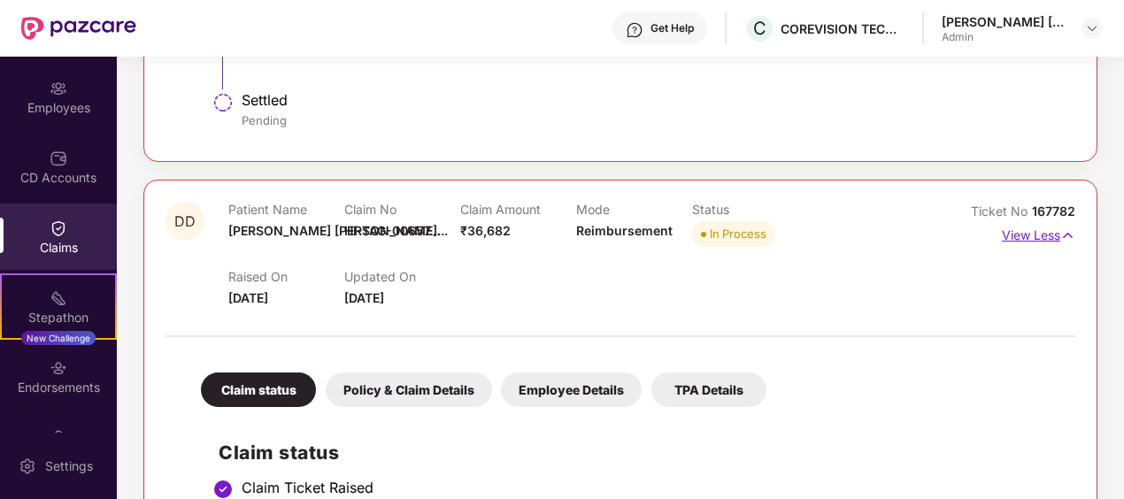
click at [1032, 239] on p "View Less" at bounding box center [1037, 233] width 73 height 24
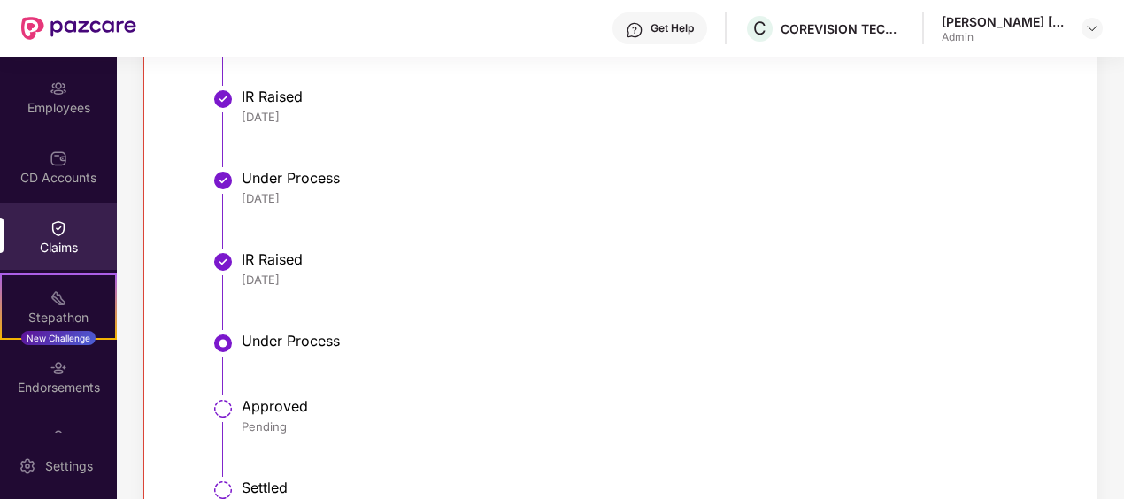
scroll to position [1536, 0]
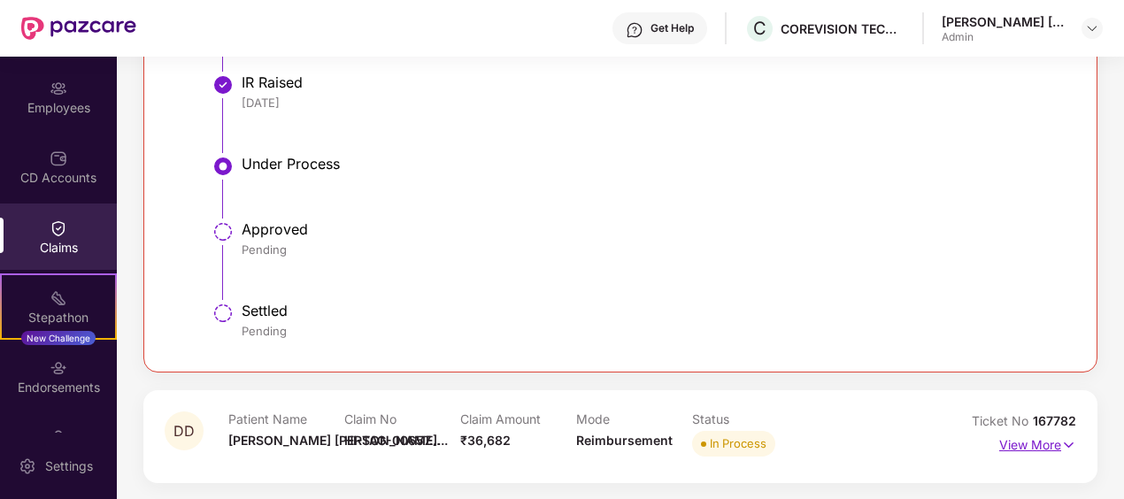
click at [1039, 449] on p "View More" at bounding box center [1037, 443] width 77 height 24
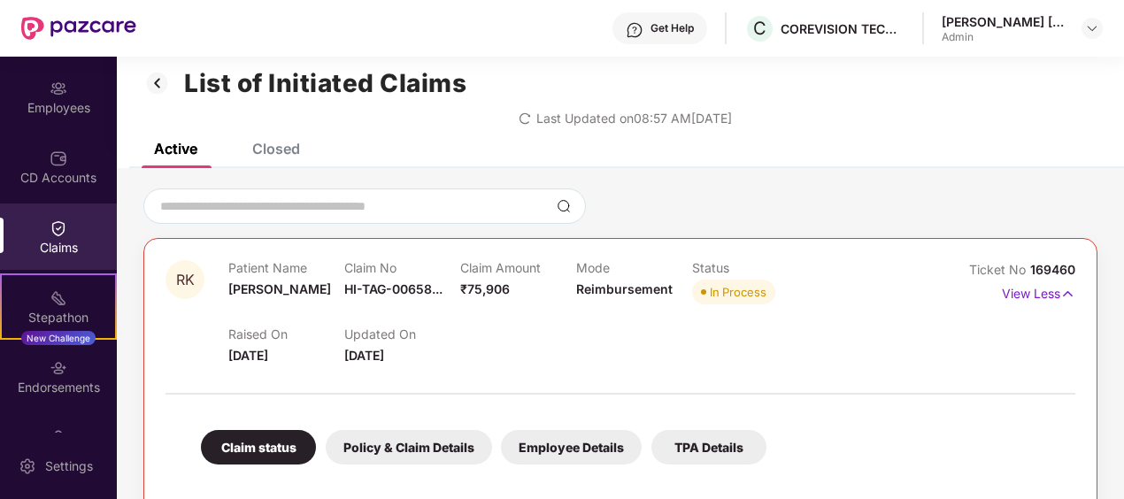
scroll to position [0, 0]
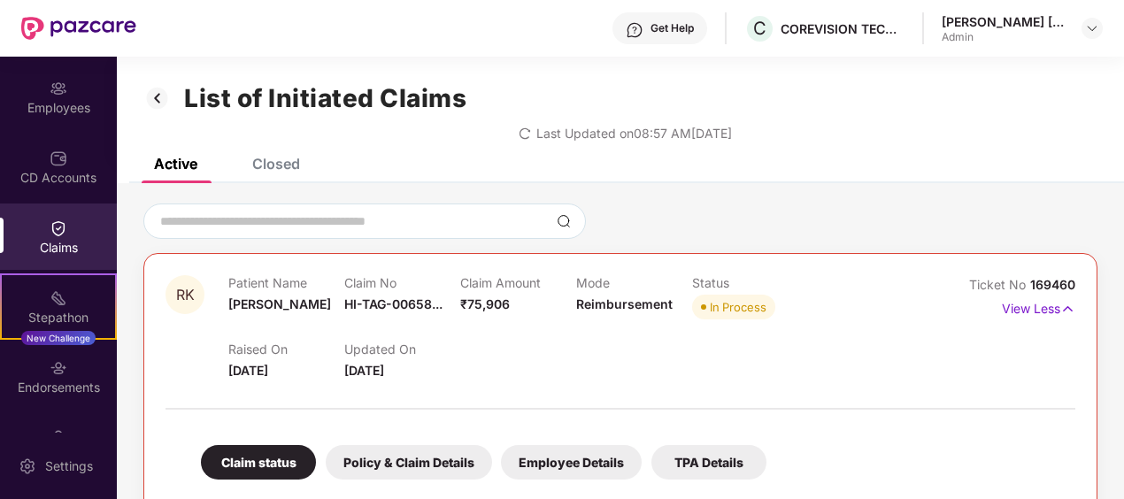
click at [271, 155] on div "List of Initiated Claims Last Updated on 08:57 AM[DATE]" at bounding box center [620, 108] width 1007 height 102
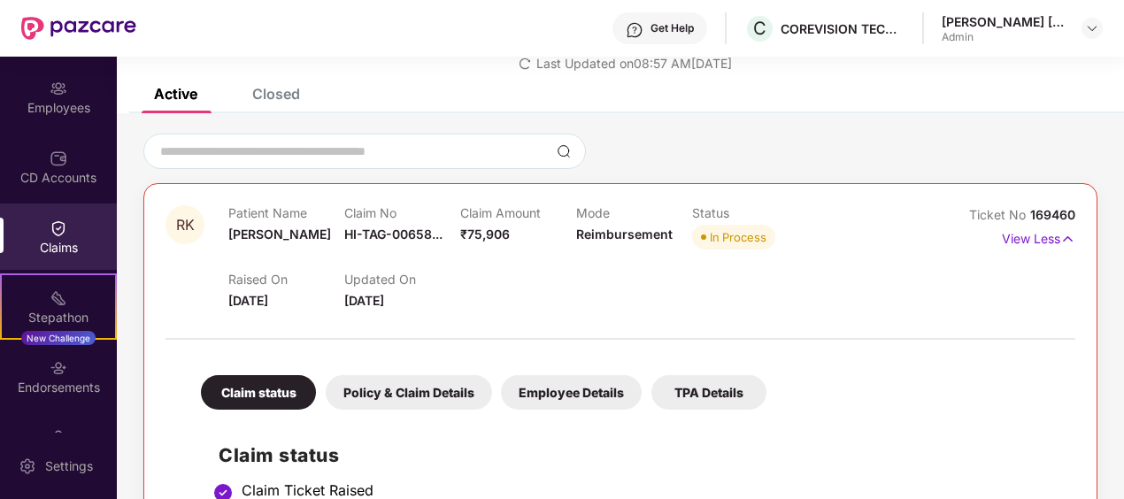
scroll to position [265, 0]
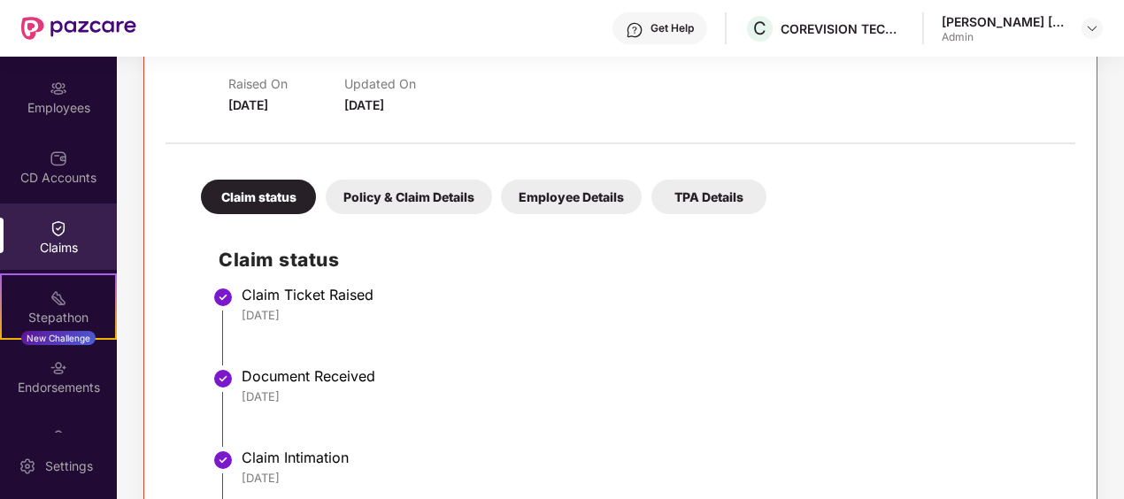
click at [355, 201] on div "Policy & Claim Details" at bounding box center [409, 197] width 166 height 35
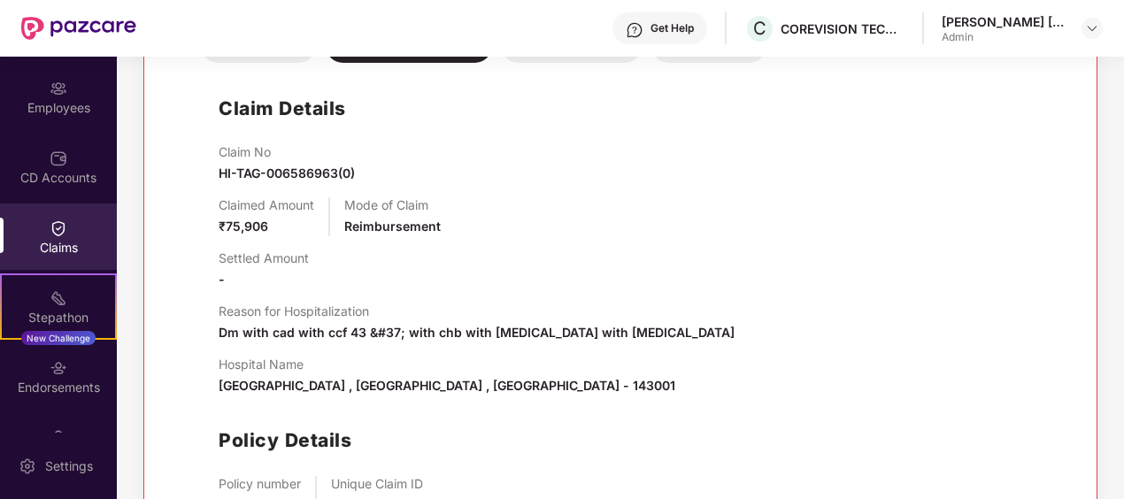
scroll to position [0, 0]
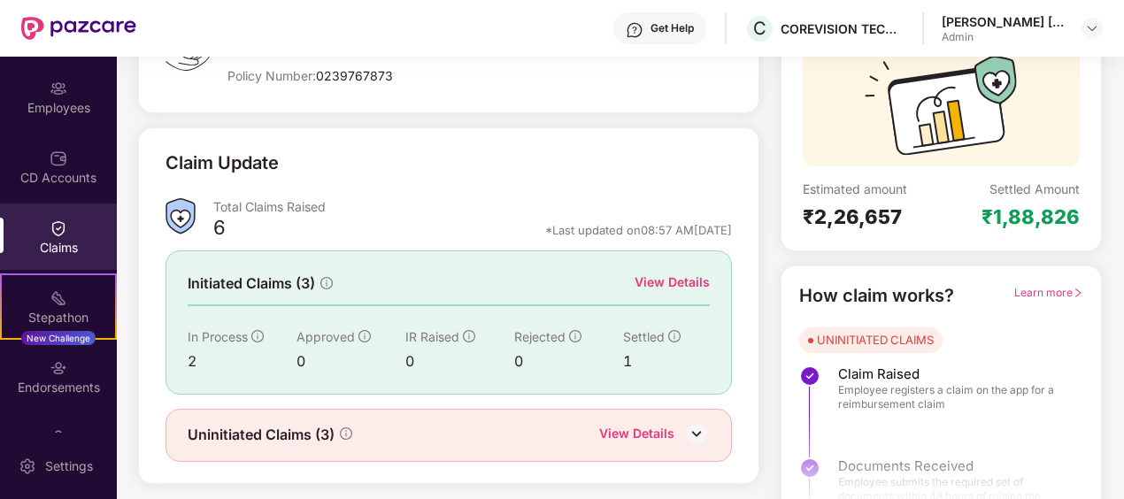
scroll to position [193, 0]
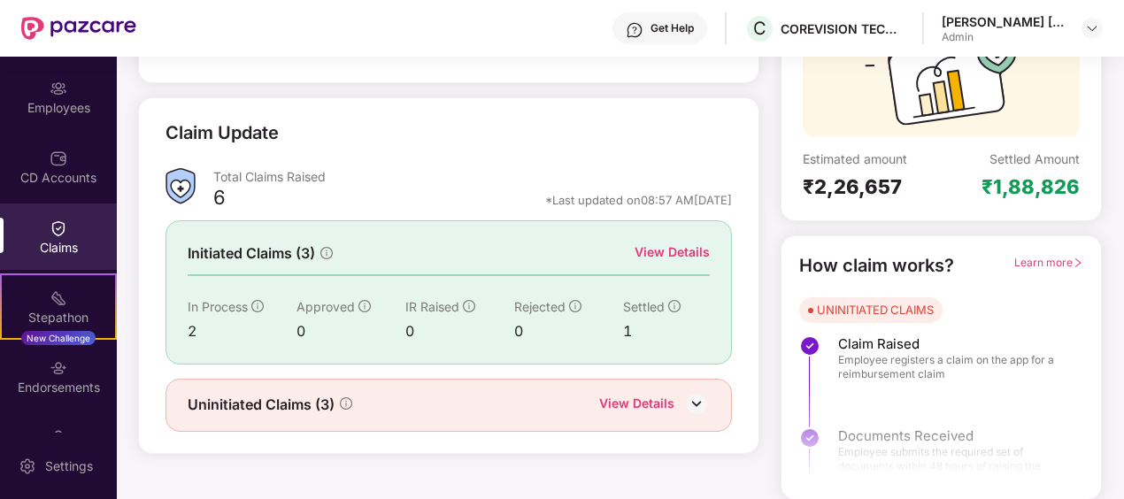
click at [697, 254] on div "View Details" at bounding box center [671, 251] width 75 height 19
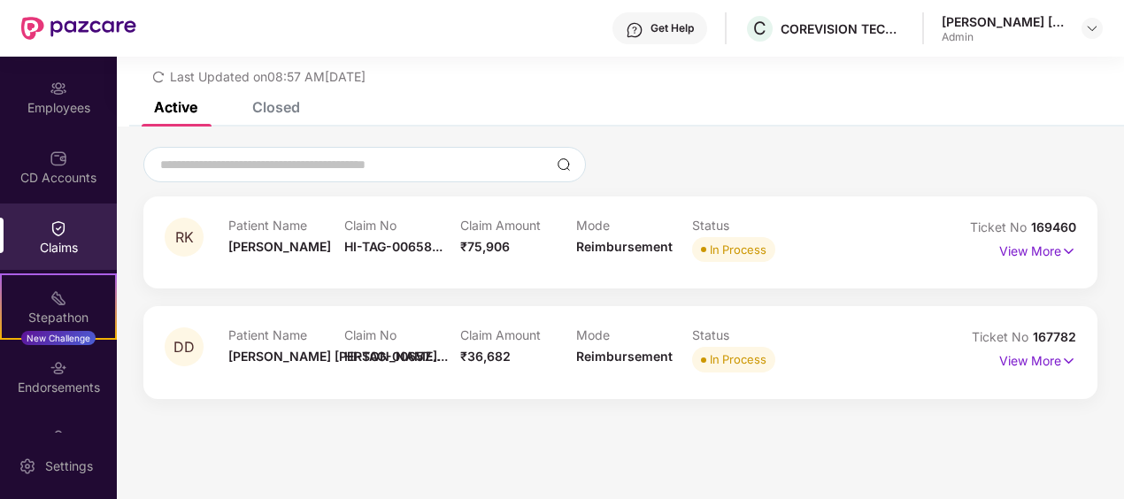
scroll to position [57, 0]
click at [1052, 251] on p "View More" at bounding box center [1037, 249] width 77 height 24
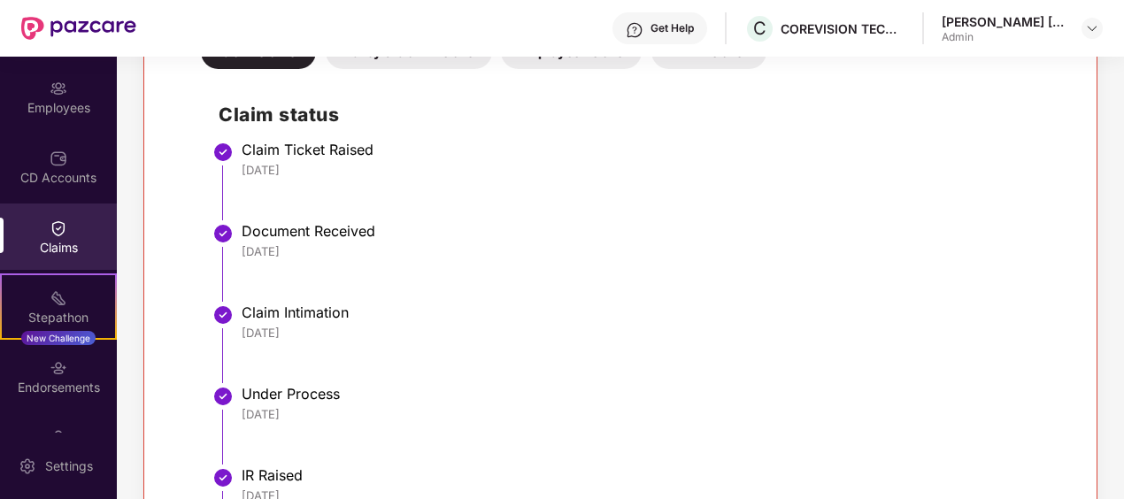
scroll to position [0, 0]
